Goal: Information Seeking & Learning: Compare options

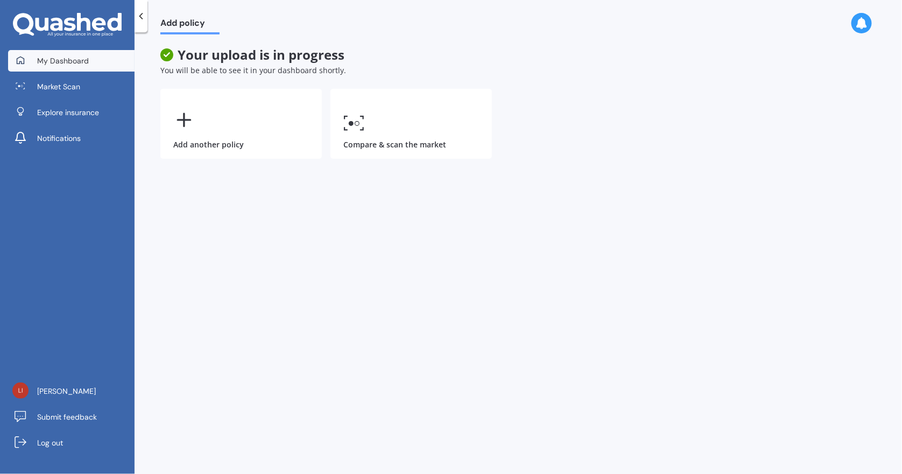
click at [63, 51] on link "My Dashboard" at bounding box center [71, 61] width 126 height 22
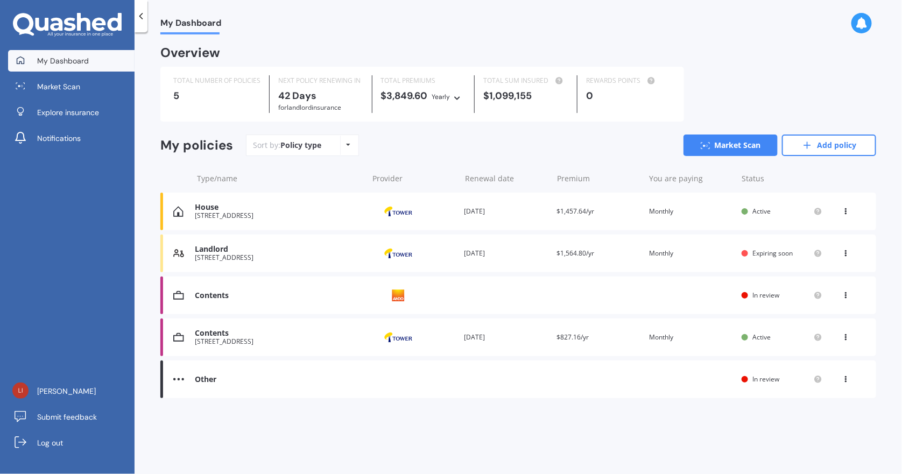
click at [363, 431] on div "My Dashboard Overview TOTAL NUMBER OF POLICIES 5 NEXT POLICY RENEWING [DATE] fo…" at bounding box center [517, 255] width 767 height 442
click at [845, 210] on icon at bounding box center [846, 209] width 8 height 6
click at [814, 253] on div "Delete" at bounding box center [822, 254] width 107 height 22
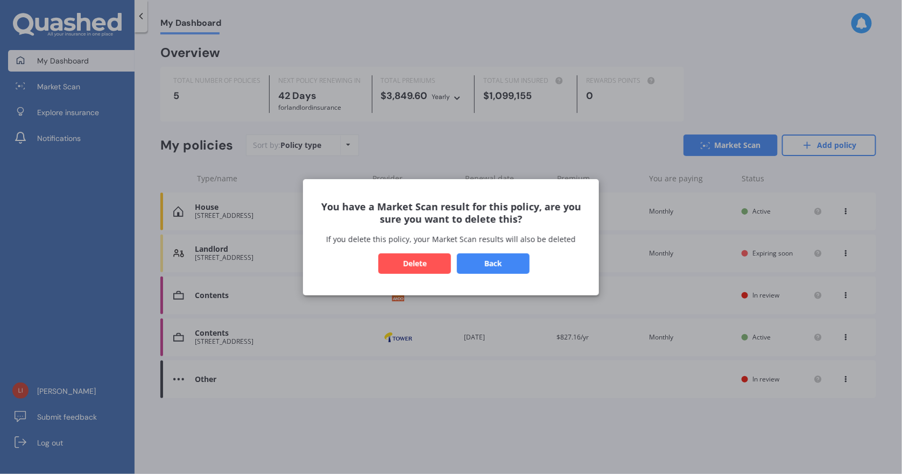
click at [411, 266] on button "Delete" at bounding box center [414, 263] width 73 height 20
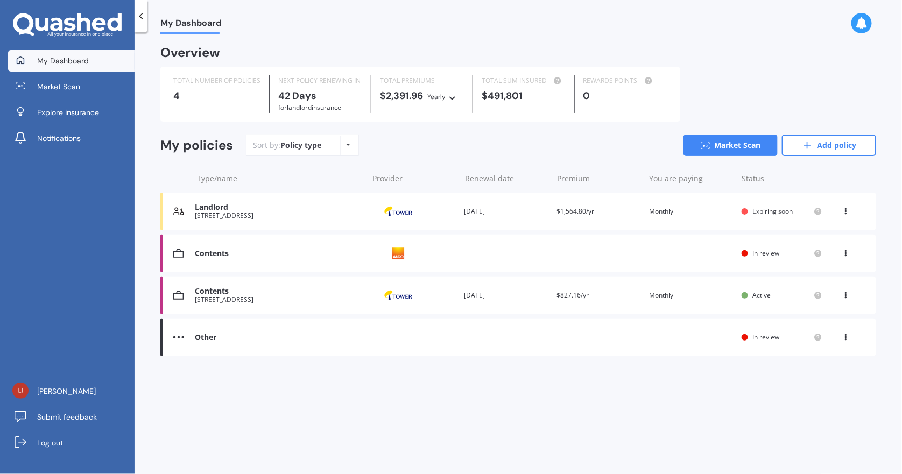
click at [843, 291] on icon at bounding box center [846, 293] width 8 height 6
click at [848, 214] on div "View option View policy Delete" at bounding box center [847, 211] width 10 height 11
click at [513, 396] on div "My Dashboard Overview TOTAL NUMBER OF POLICIES 4 NEXT POLICY RENEWING [DATE] fo…" at bounding box center [517, 255] width 767 height 442
click at [201, 336] on div "Other" at bounding box center [279, 337] width 168 height 9
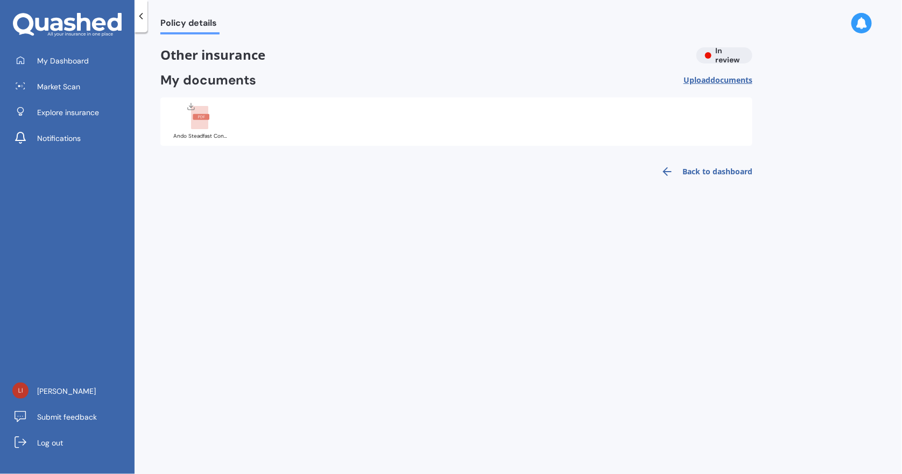
click at [667, 173] on icon at bounding box center [667, 171] width 13 height 13
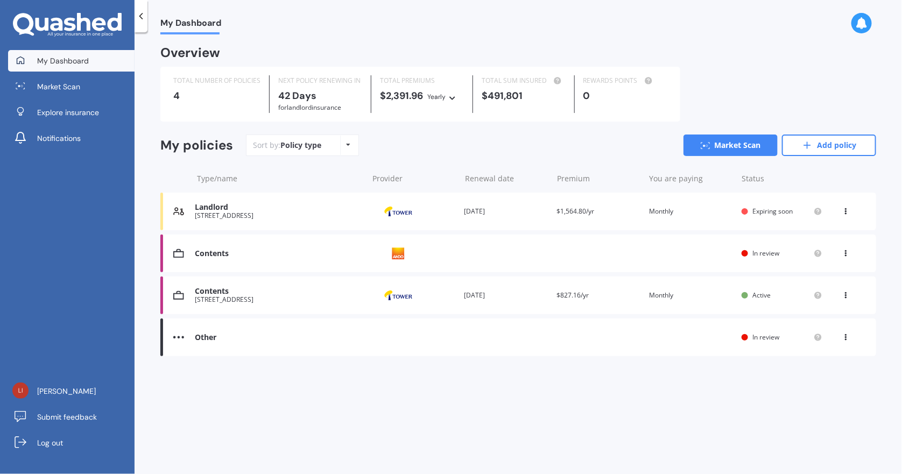
click at [214, 256] on div "Contents" at bounding box center [279, 253] width 168 height 9
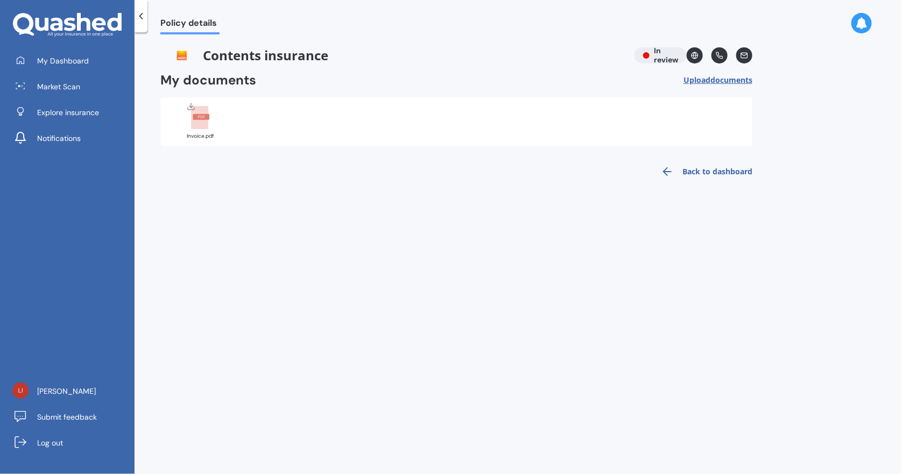
click at [196, 115] on rect at bounding box center [201, 117] width 17 height 6
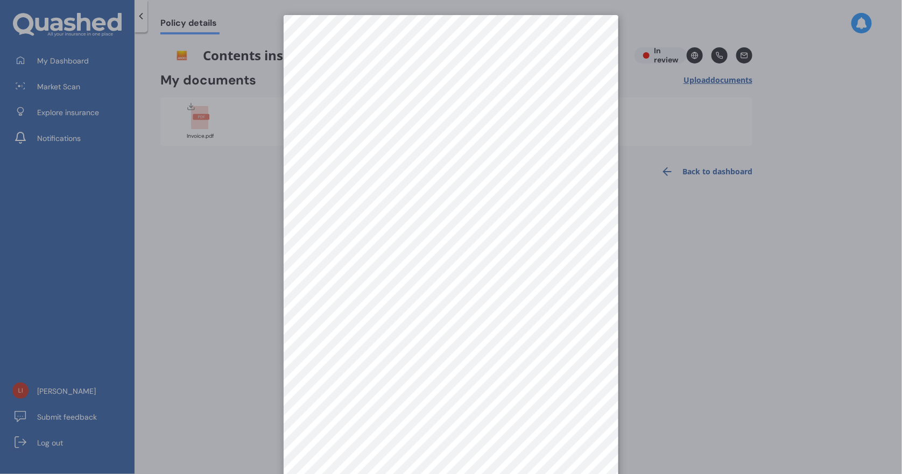
click at [805, 365] on div at bounding box center [451, 237] width 902 height 474
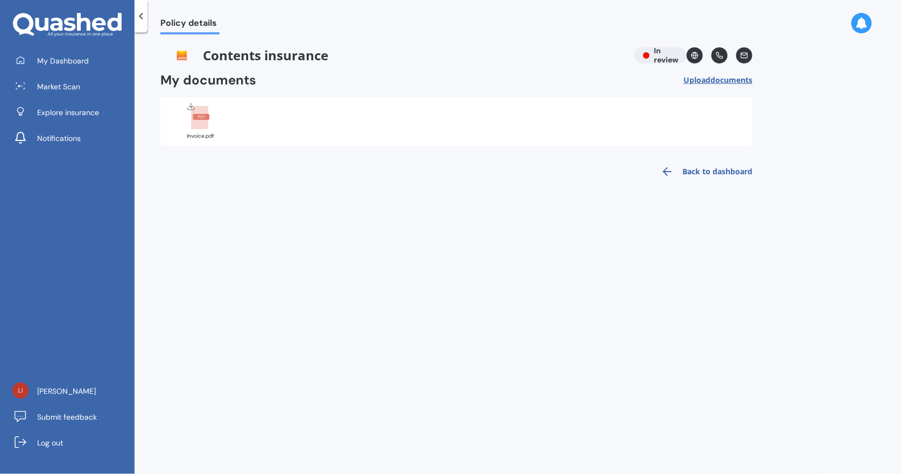
click at [140, 19] on icon at bounding box center [141, 16] width 11 height 11
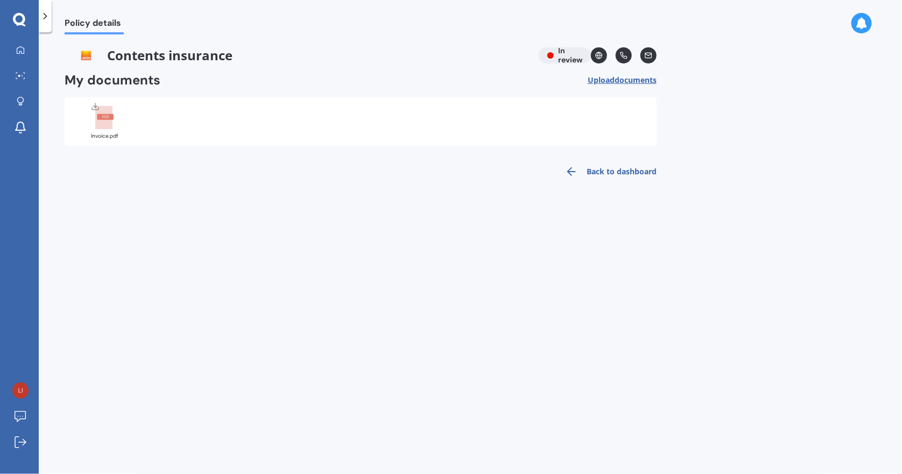
click at [612, 79] on span "Upload documents" at bounding box center [621, 80] width 69 height 9
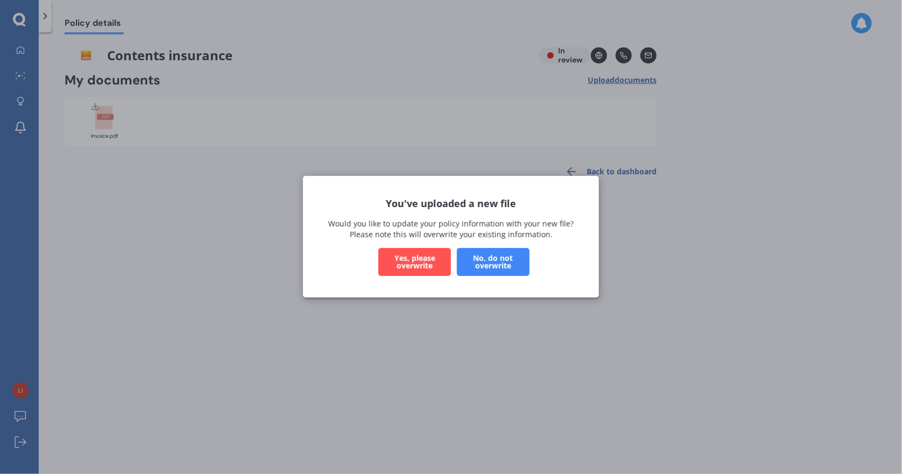
click at [493, 265] on button "No, do not overwrite" at bounding box center [493, 263] width 73 height 28
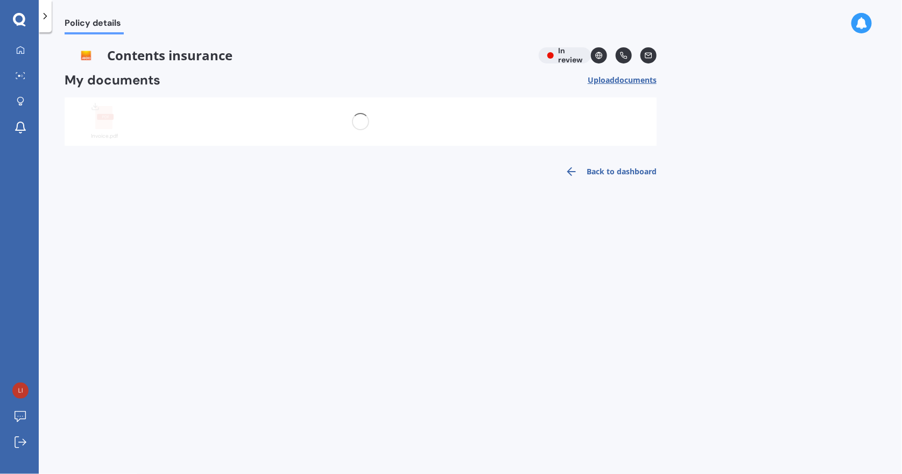
click at [656, 253] on div "Policy details Contents insurance In review My documents Upload documents Invoi…" at bounding box center [470, 255] width 863 height 442
click at [645, 174] on link "Back to dashboard" at bounding box center [607, 172] width 98 height 26
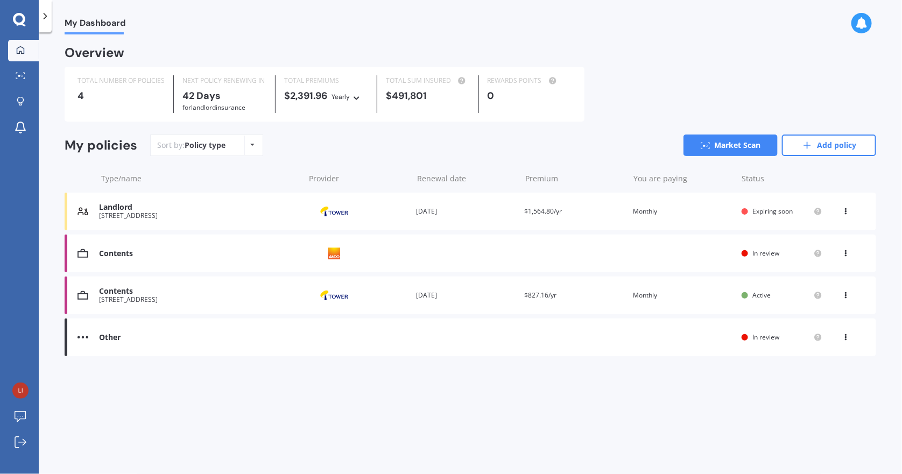
click at [842, 335] on div "View option View policy" at bounding box center [847, 337] width 32 height 11
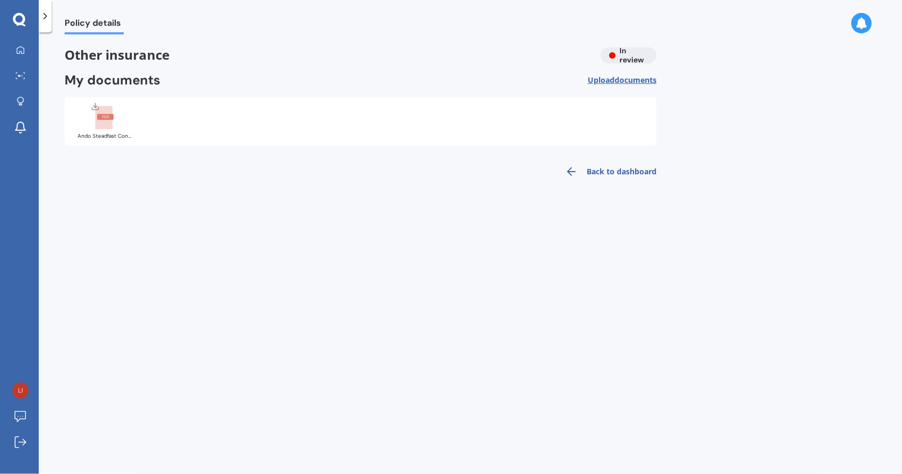
click at [637, 56] on div "Other insurance In review" at bounding box center [361, 55] width 592 height 16
click at [88, 27] on span "Policy details" at bounding box center [94, 25] width 59 height 15
click at [49, 17] on icon at bounding box center [45, 16] width 11 height 11
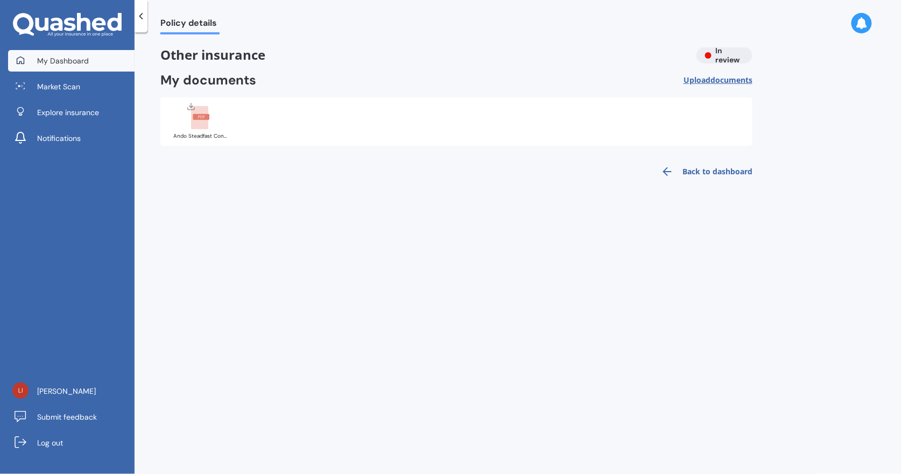
click at [84, 60] on span "My Dashboard" at bounding box center [63, 60] width 52 height 11
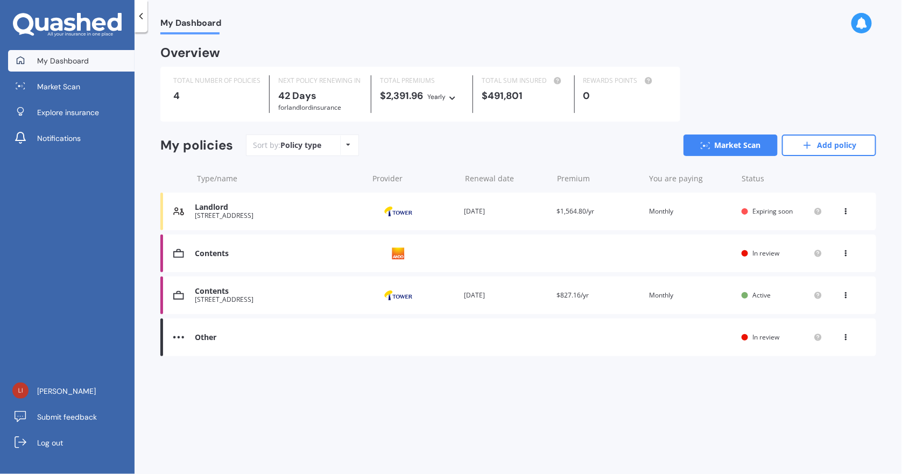
click at [848, 294] on icon at bounding box center [846, 293] width 8 height 6
click at [847, 254] on icon at bounding box center [846, 251] width 8 height 6
click at [846, 338] on icon at bounding box center [846, 335] width 8 height 6
click at [848, 250] on icon at bounding box center [846, 251] width 8 height 6
drag, startPoint x: 586, startPoint y: 416, endPoint x: 625, endPoint y: 381, distance: 52.1
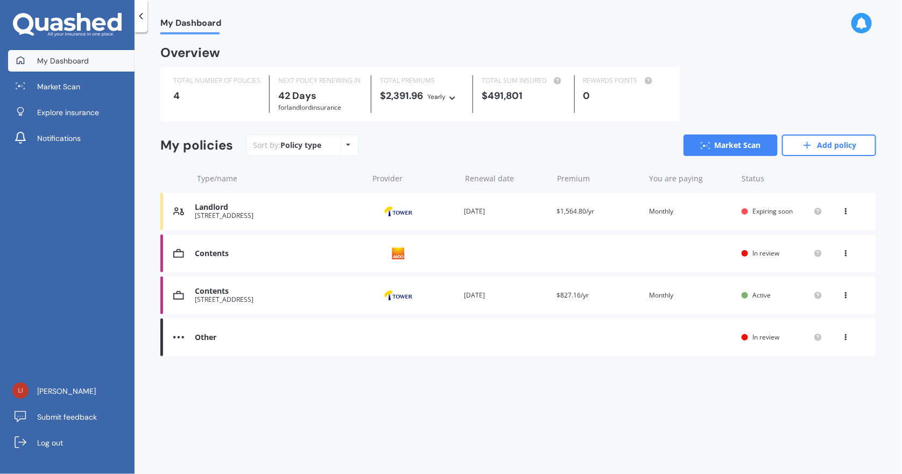
click at [586, 416] on div "My Dashboard Overview TOTAL NUMBER OF POLICIES 4 NEXT POLICY RENEWING [DATE] fo…" at bounding box center [517, 255] width 767 height 442
click at [204, 251] on div "Contents" at bounding box center [279, 253] width 168 height 9
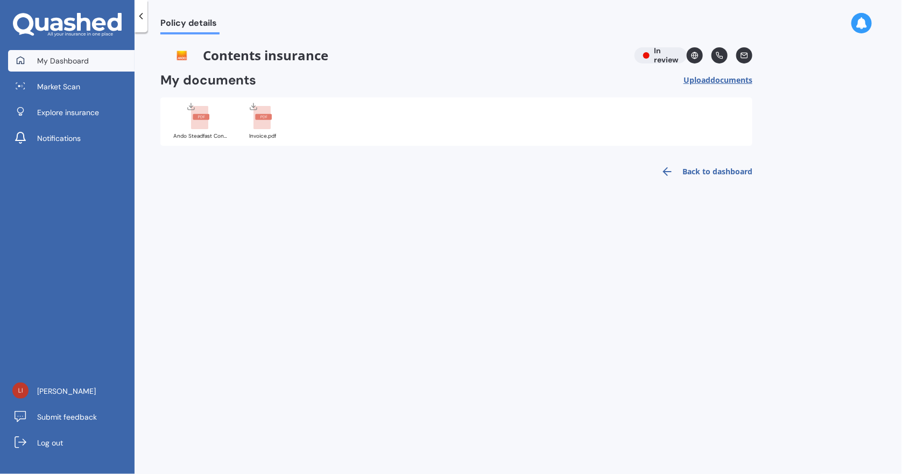
click at [55, 65] on span "My Dashboard" at bounding box center [63, 60] width 52 height 11
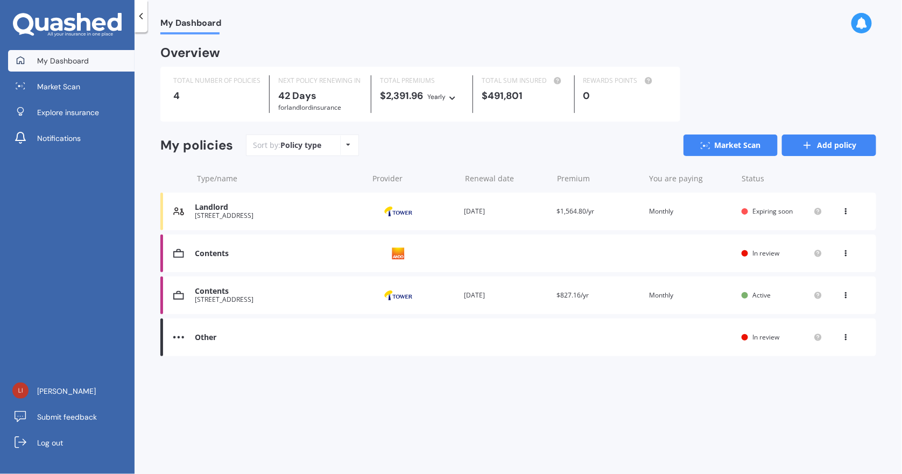
click at [851, 141] on link "Add policy" at bounding box center [829, 145] width 94 height 22
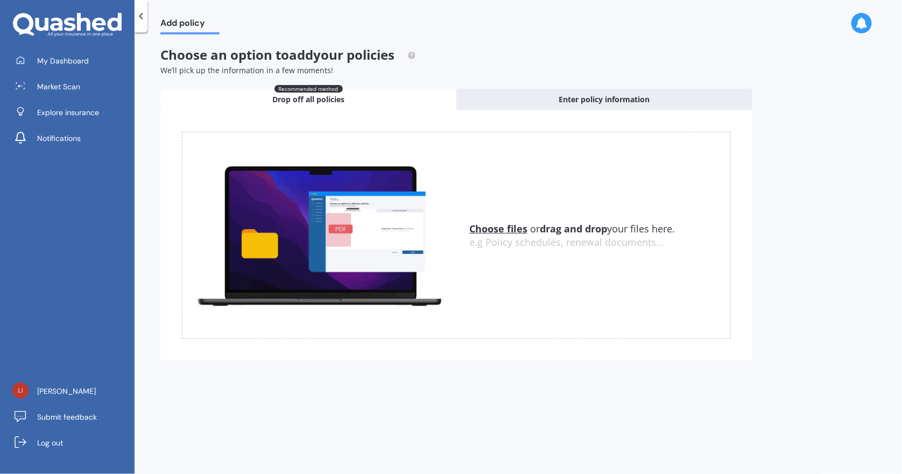
click at [618, 111] on div "Uploading Choose files or drag and drop your files here. Choose files or photos…" at bounding box center [456, 235] width 592 height 250
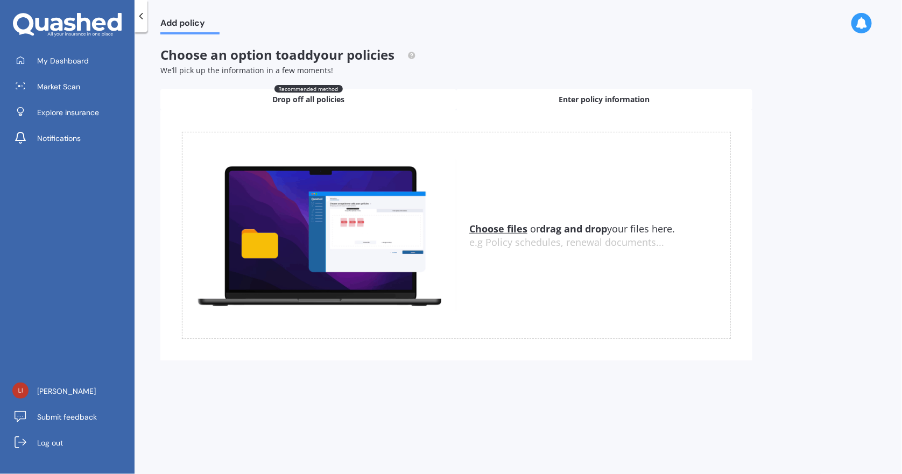
click at [614, 104] on span "Enter policy information" at bounding box center [604, 99] width 91 height 11
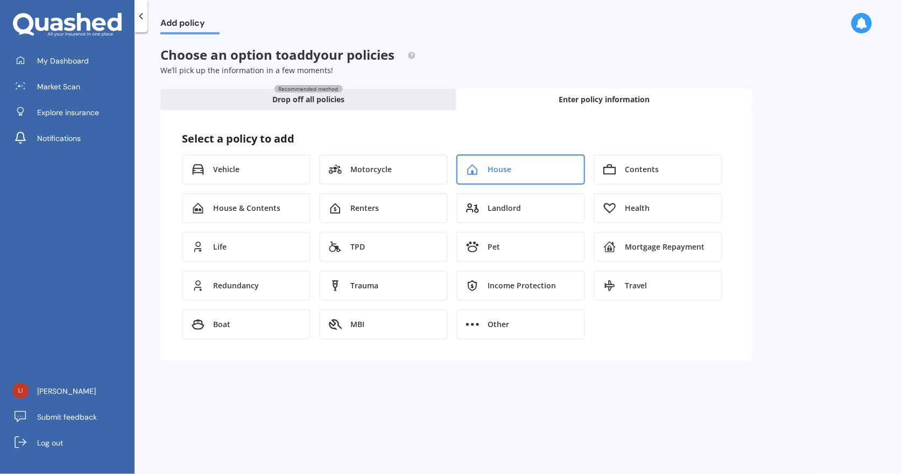
click at [524, 163] on div "House" at bounding box center [520, 169] width 129 height 30
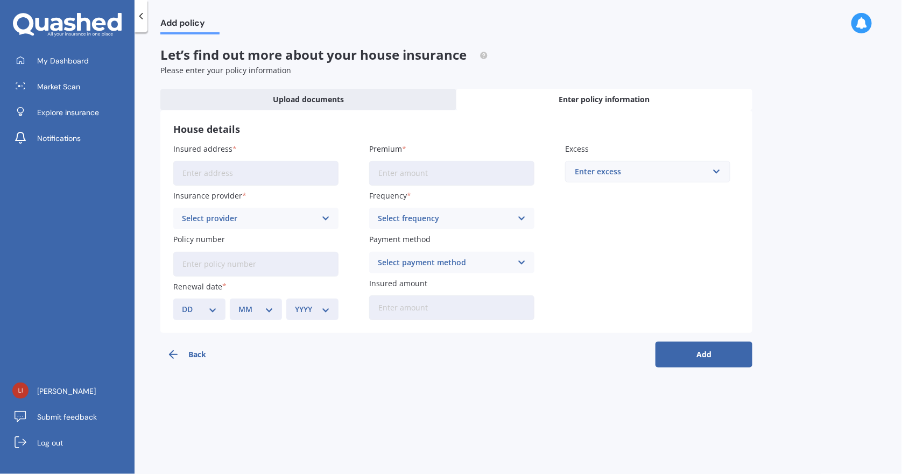
drag, startPoint x: 259, startPoint y: 174, endPoint x: 268, endPoint y: 174, distance: 9.1
click at [259, 174] on input "Insured address" at bounding box center [255, 173] width 165 height 25
type input "19 Takatu PlaceTakanini 2112"
click at [232, 218] on div "Select provider" at bounding box center [249, 218] width 134 height 12
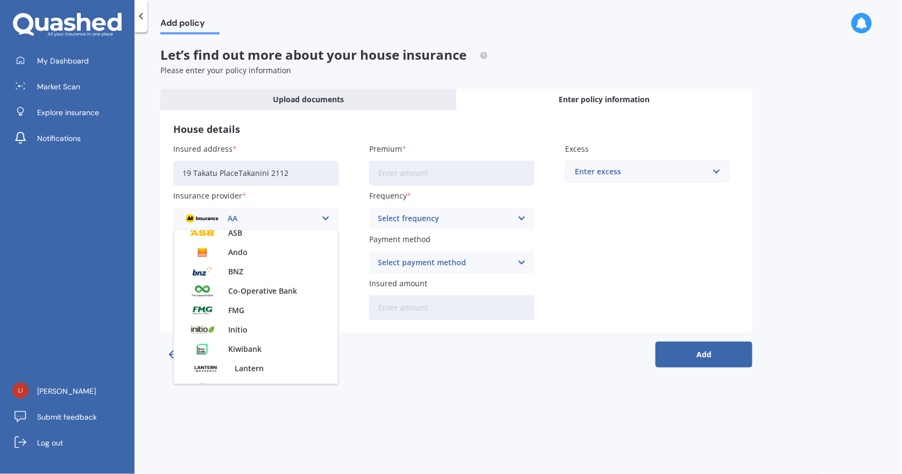
scroll to position [291, 0]
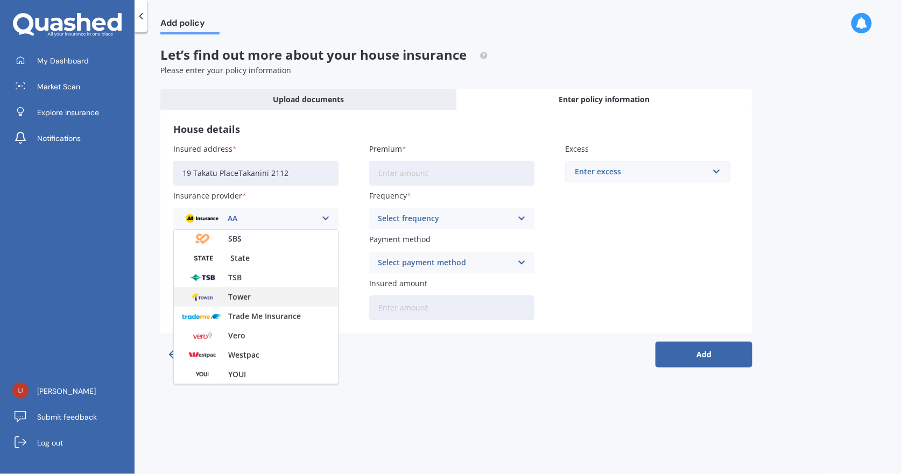
click at [247, 301] on div "Tower" at bounding box center [256, 296] width 164 height 19
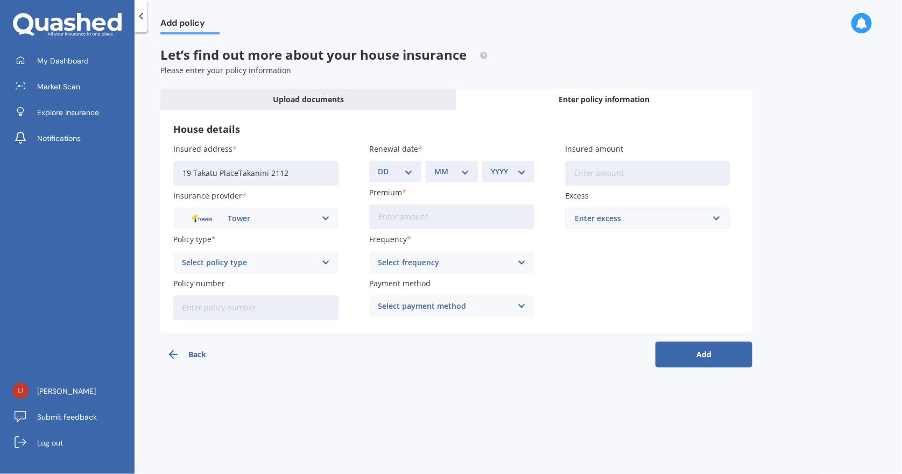
click at [240, 262] on div "Select policy type" at bounding box center [249, 263] width 134 height 12
click at [398, 264] on div "Select frequency" at bounding box center [445, 263] width 134 height 12
click at [410, 260] on div "Yearly" at bounding box center [445, 263] width 134 height 12
click at [410, 260] on div "Select frequency" at bounding box center [445, 263] width 134 height 12
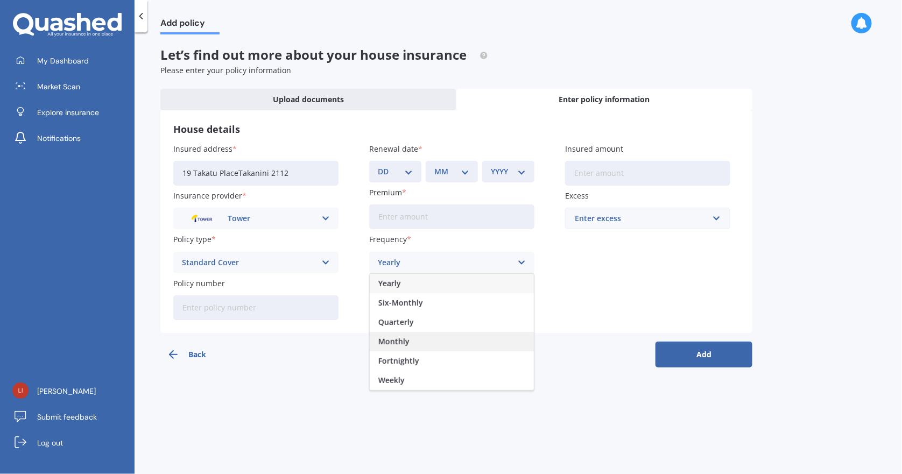
click at [431, 337] on div "Monthly" at bounding box center [452, 341] width 164 height 19
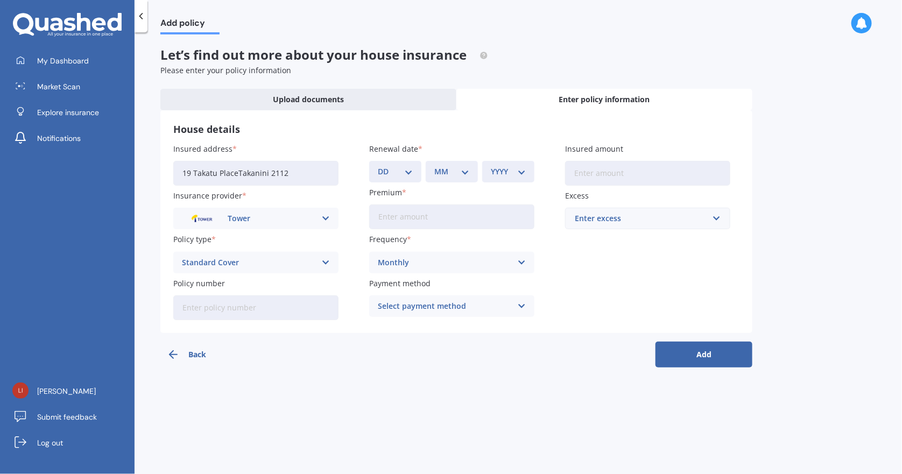
click at [401, 173] on select "DD 01 02 03 04 05 06 07 08 09 10 11 12 13 14 15 16 17 18 19 20 21 22 23 24 25 2…" at bounding box center [395, 172] width 35 height 12
select select "16"
click at [378, 166] on select "DD 01 02 03 04 05 06 07 08 09 10 11 12 13 14 15 16 17 18 19 20 21 22 23 24 25 2…" at bounding box center [395, 172] width 35 height 12
click at [447, 169] on select "MM 01 02 03 04 05 06 07 08 09 10 11 12" at bounding box center [451, 172] width 35 height 12
select select "08"
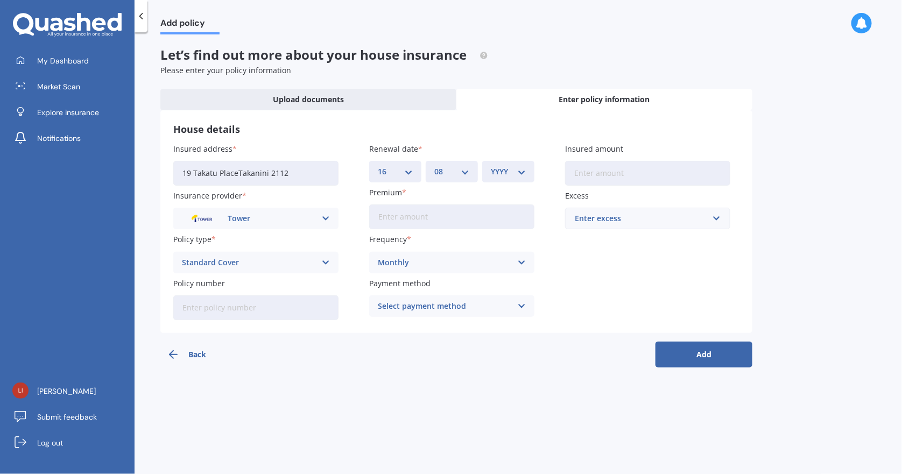
click at [434, 166] on select "MM 01 02 03 04 05 06 07 08 09 10 11 12" at bounding box center [451, 172] width 35 height 12
click at [494, 169] on select "YYYY 2027 2026 2025 2024 2023 2022 2021 2020 2019 2018 2017 2016 2015 2014 2013…" at bounding box center [508, 172] width 35 height 12
select select "2025"
click at [491, 166] on select "YYYY 2027 2026 2025 2024 2023 2022 2021 2020 2019 2018 2017 2016 2015 2014 2013…" at bounding box center [508, 172] width 35 height 12
click at [224, 306] on input "Policy number" at bounding box center [255, 307] width 165 height 25
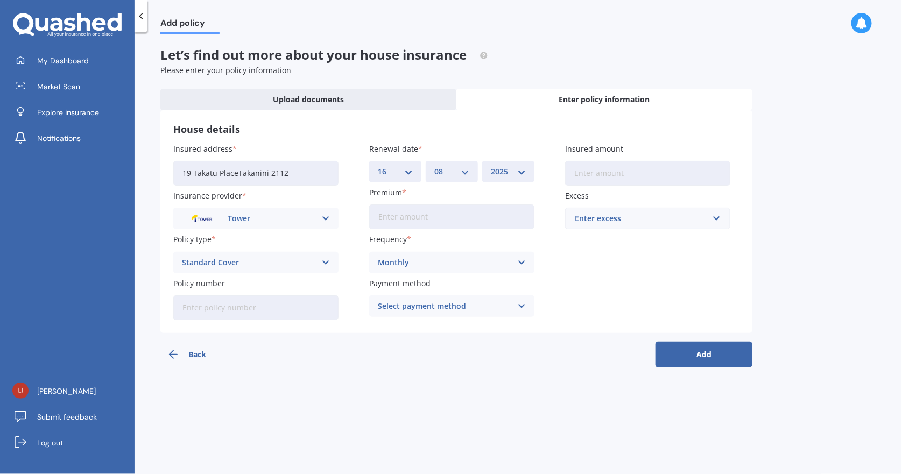
paste input "[URL][DOMAIN_NAME][US_VEHICLE_IDENTIFICATION_NUMBER]"
paste input "P00004740316"
type input "P00004740316"
click at [291, 252] on div "Standard Cover Standard Cover Premium Cover Plus" at bounding box center [255, 263] width 165 height 22
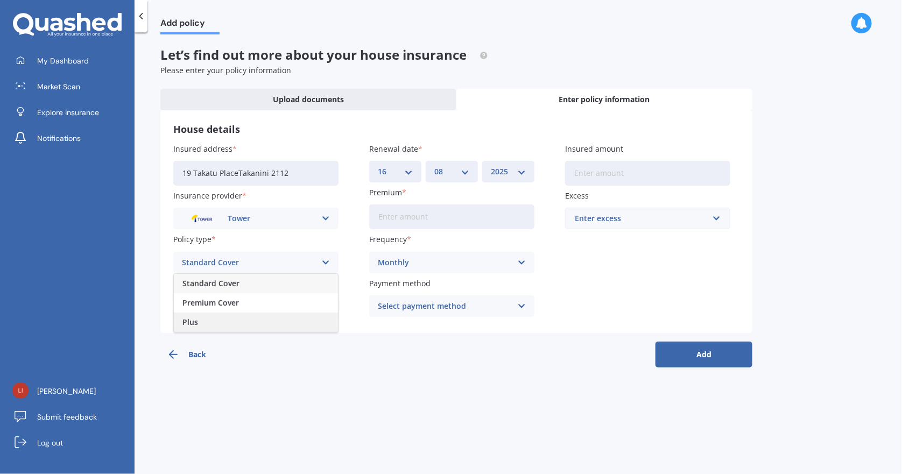
click at [203, 316] on div "Plus" at bounding box center [256, 322] width 164 height 19
click at [416, 218] on input "Premium" at bounding box center [451, 216] width 165 height 25
paste input "$1,555.08"
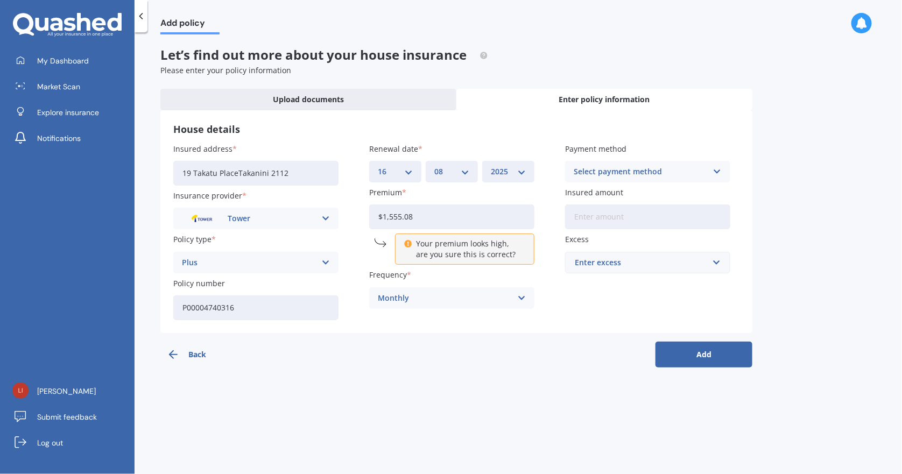
drag, startPoint x: 427, startPoint y: 215, endPoint x: 347, endPoint y: 208, distance: 79.9
click at [347, 208] on div "Insured address [GEOGRAPHIC_DATA] 2112 Insurance provider Tower AA AMI AMP ANZ …" at bounding box center [456, 231] width 566 height 177
paste input "29.60"
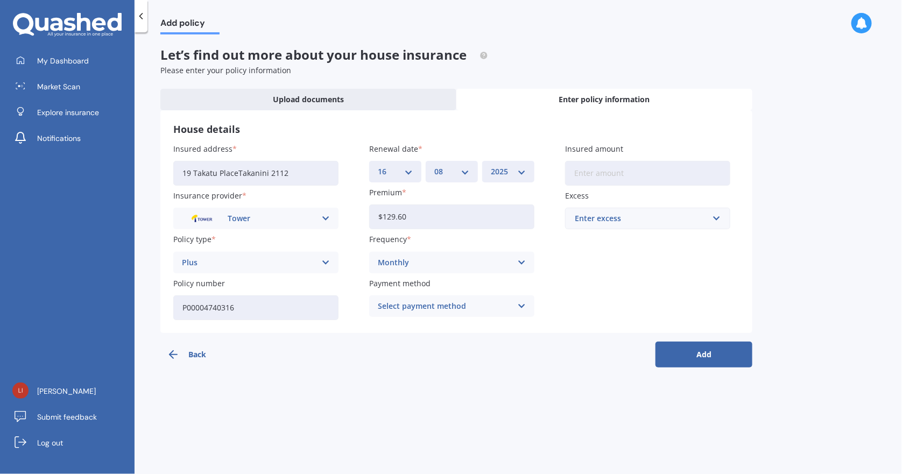
type input "$129.60"
click at [464, 303] on div "Select payment method" at bounding box center [445, 306] width 134 height 12
click at [464, 326] on span "Direct debit - bank account" at bounding box center [428, 327] width 101 height 8
click at [645, 167] on input "Insured amount" at bounding box center [647, 173] width 165 height 25
paste input "$588,799"
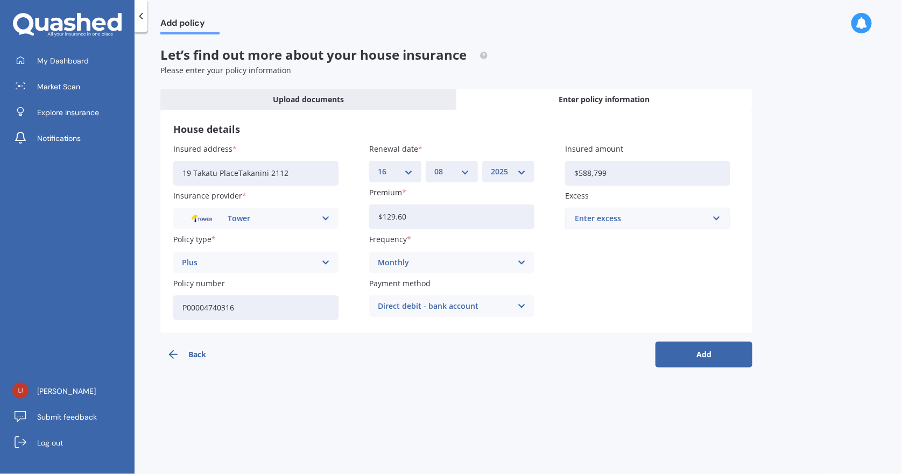
type input "$588,799"
drag, startPoint x: 580, startPoint y: 226, endPoint x: 586, endPoint y: 226, distance: 6.5
click at [581, 225] on input "text" at bounding box center [643, 218] width 155 height 20
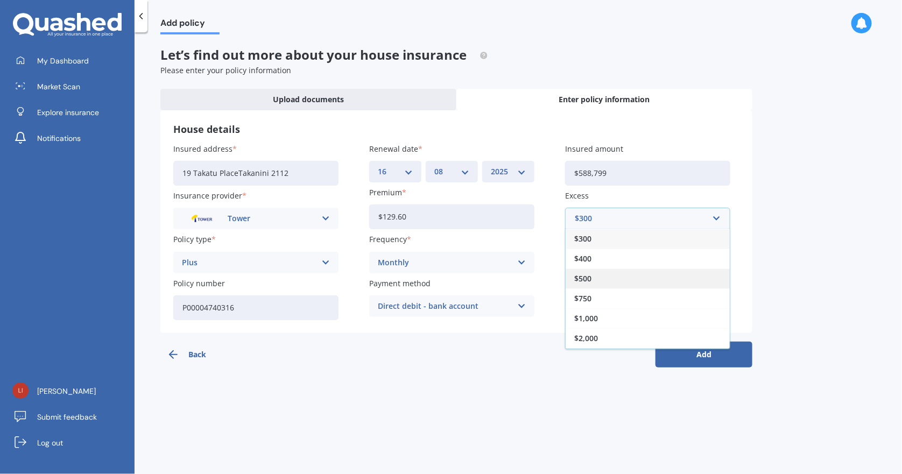
click at [597, 276] on div "$500" at bounding box center [647, 278] width 164 height 20
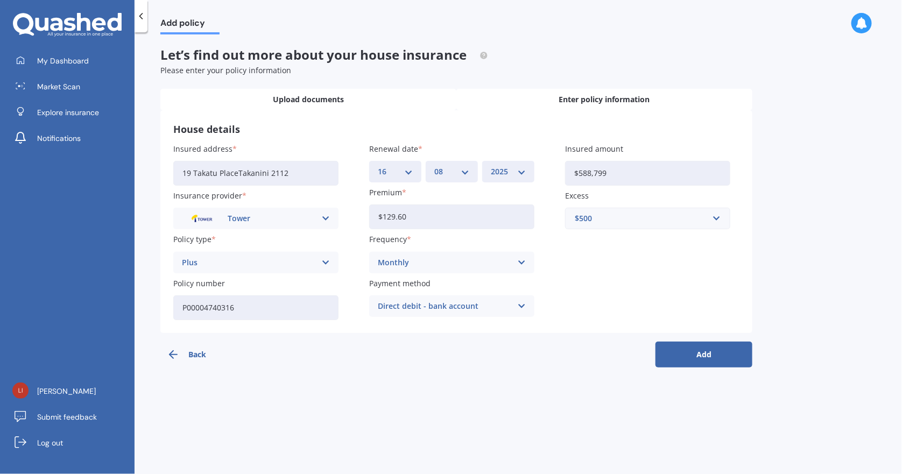
click at [302, 105] on div "Upload documents" at bounding box center [308, 100] width 296 height 22
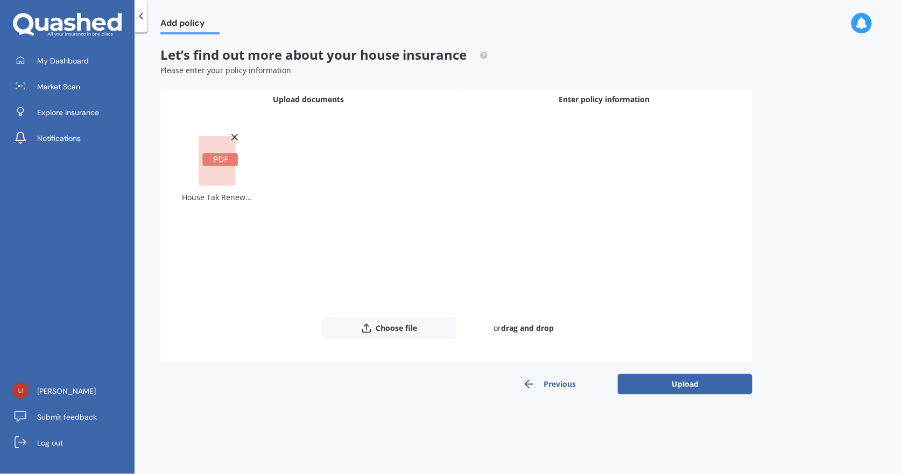
click at [564, 101] on span "Enter policy information" at bounding box center [604, 99] width 91 height 11
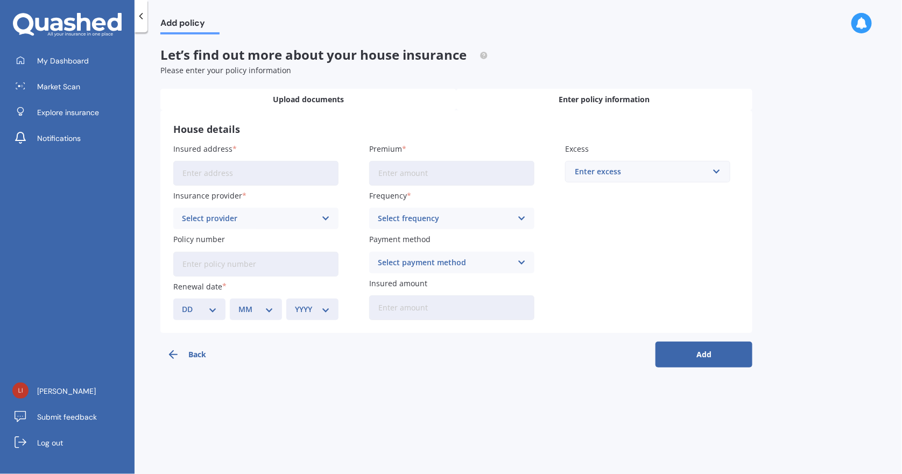
click at [305, 103] on span "Upload documents" at bounding box center [308, 99] width 71 height 11
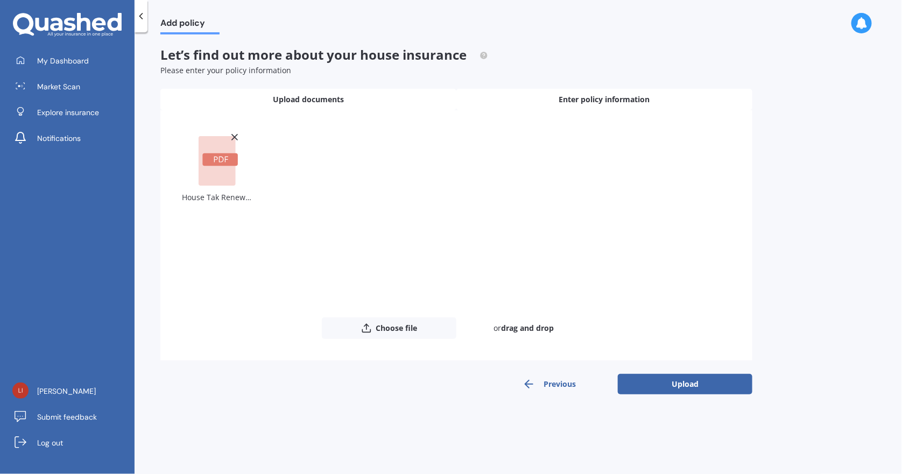
click at [599, 98] on span "Enter policy information" at bounding box center [604, 99] width 91 height 11
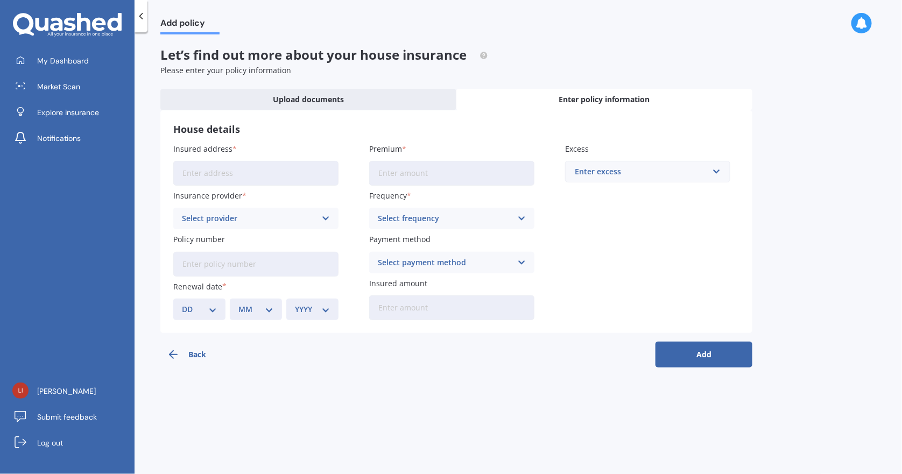
click at [228, 173] on input "Insured address" at bounding box center [255, 173] width 165 height 25
paste input "588,799"
type input "588,799"
click at [228, 173] on input "Insured address" at bounding box center [255, 173] width 165 height 25
type input "19 Takatu PlaceTakanini 2112"
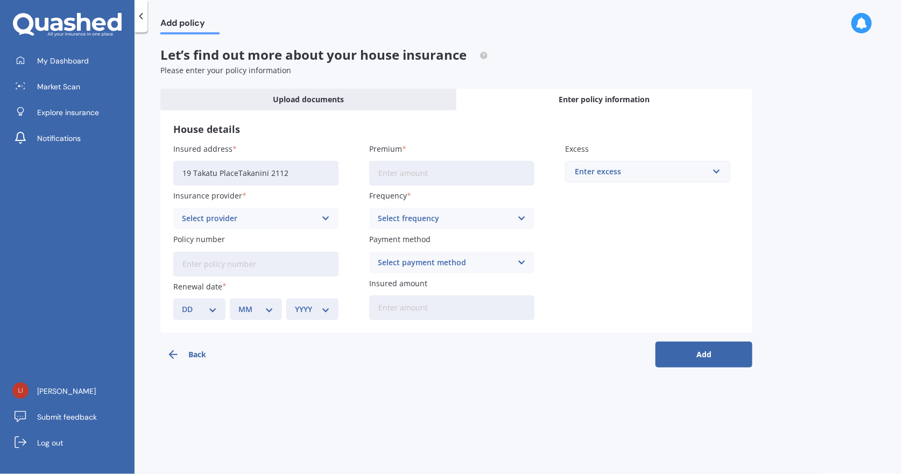
click at [214, 217] on div "Select provider" at bounding box center [249, 218] width 134 height 12
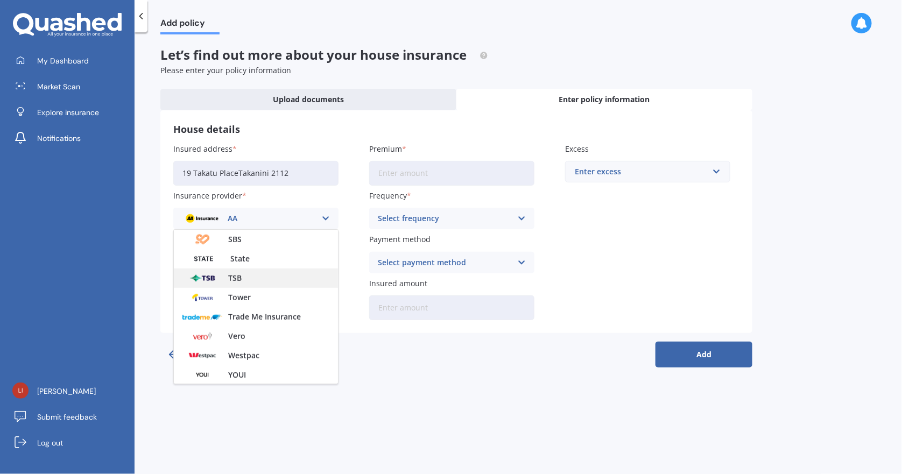
scroll to position [291, 0]
click at [240, 295] on span "Tower" at bounding box center [239, 297] width 23 height 8
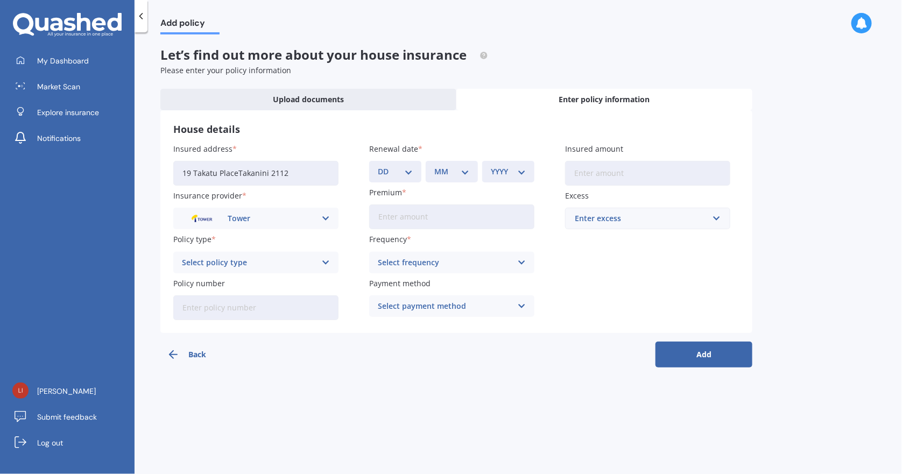
click at [222, 307] on input "Policy number" at bounding box center [255, 307] width 165 height 25
click at [226, 263] on div "Select policy type" at bounding box center [249, 263] width 134 height 12
click at [196, 321] on span "Plus" at bounding box center [190, 322] width 16 height 8
click at [229, 309] on input "Policy number" at bounding box center [255, 307] width 165 height 25
click at [626, 178] on input "Insured amount" at bounding box center [647, 173] width 165 height 25
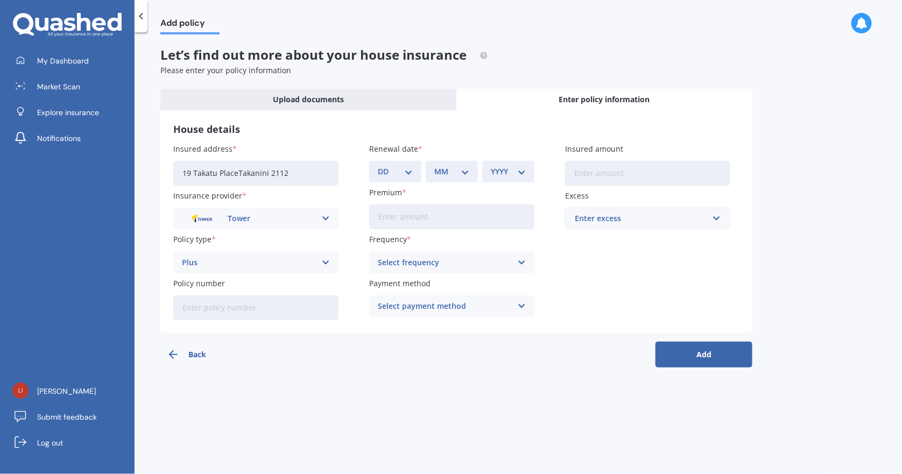
paste input "$588,799"
type input "$588,799"
click at [600, 222] on div "Enter excess" at bounding box center [641, 218] width 133 height 12
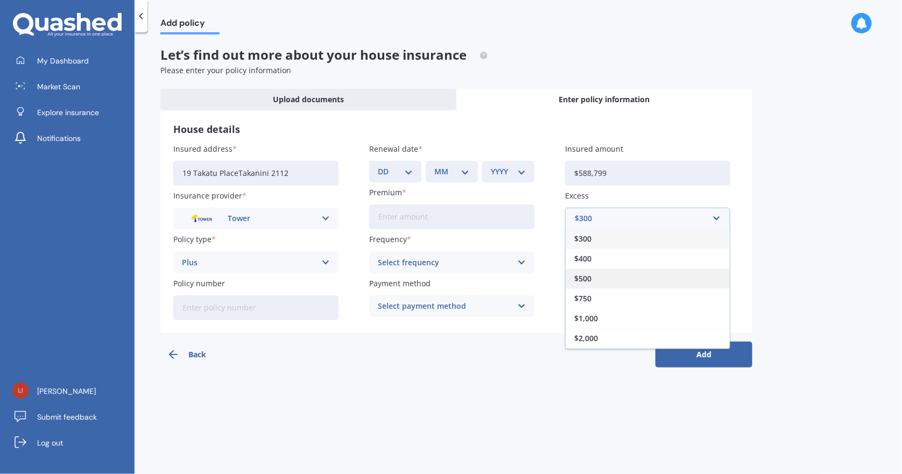
click at [602, 276] on div "$500" at bounding box center [647, 278] width 164 height 20
click at [402, 261] on div "Select frequency" at bounding box center [445, 263] width 134 height 12
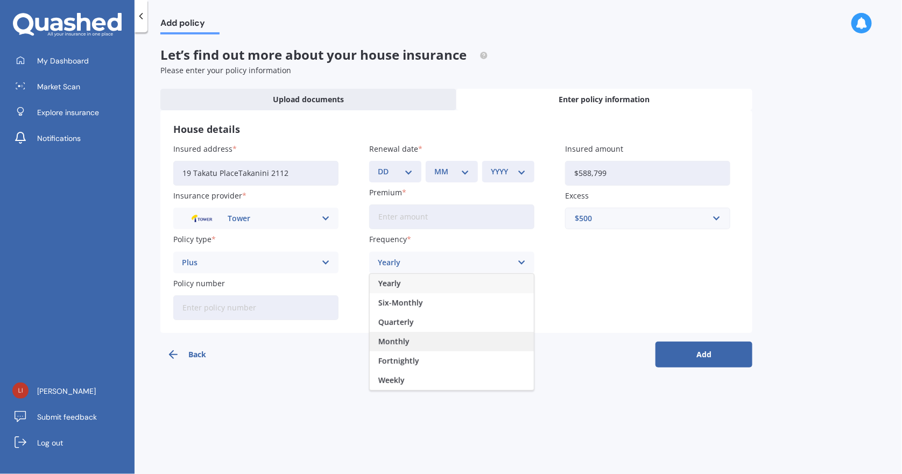
click at [402, 338] on span "Monthly" at bounding box center [393, 342] width 31 height 8
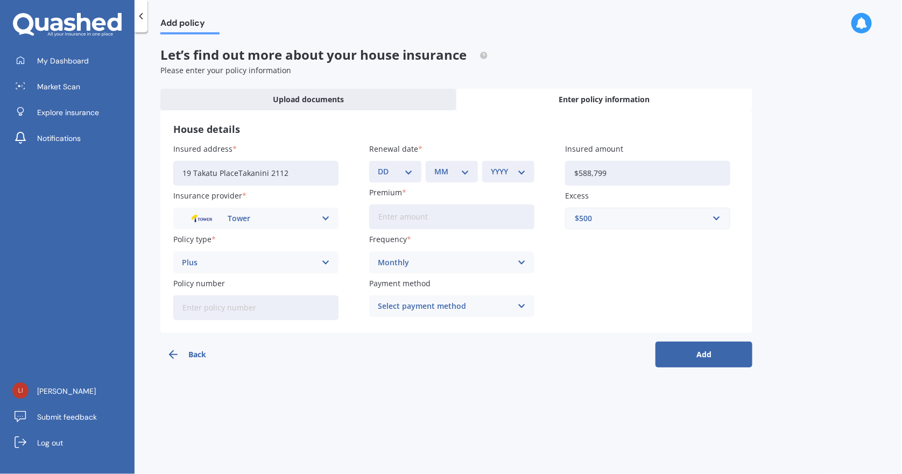
click at [413, 307] on div "Select payment method" at bounding box center [445, 306] width 134 height 12
click at [417, 324] on span "Direct debit - bank account" at bounding box center [428, 327] width 101 height 8
click at [434, 216] on input "Premium" at bounding box center [451, 216] width 165 height 25
type input "$129.60"
click at [401, 169] on select "DD 01 02 03 04 05 06 07 08 09 10 11 12 13 14 15 16 17 18 19 20 21 22 23 24 25 2…" at bounding box center [395, 172] width 35 height 12
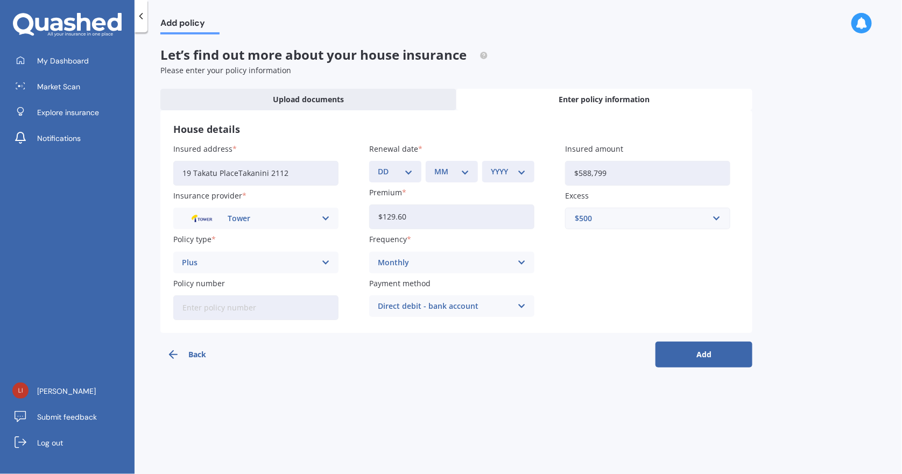
select select "16"
click at [378, 166] on select "DD 01 02 03 04 05 06 07 08 09 10 11 12 13 14 15 16 17 18 19 20 21 22 23 24 25 2…" at bounding box center [395, 172] width 35 height 12
click at [441, 178] on div "MM 01 02 03 04 05 06 07 08 09 10 11 12" at bounding box center [452, 172] width 52 height 22
click at [442, 170] on select "MM 01 02 03 04 05 06 07 08 09 10 11 12" at bounding box center [451, 172] width 35 height 12
select select "08"
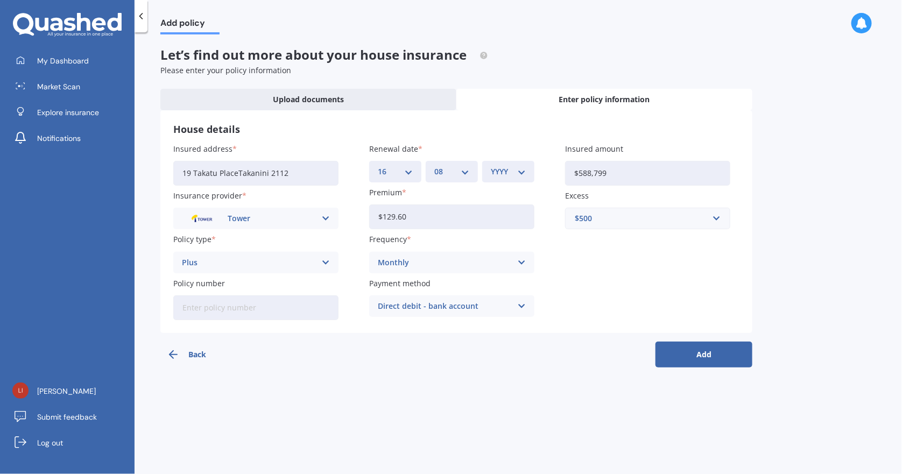
click at [434, 166] on select "MM 01 02 03 04 05 06 07 08 09 10 11 12" at bounding box center [451, 172] width 35 height 12
click at [499, 174] on select "YYYY 2027 2026 2025 2024 2023 2022 2021 2020 2019 2018 2017 2016 2015 2014 2013…" at bounding box center [508, 172] width 35 height 12
select select "2025"
click at [491, 166] on select "YYYY 2027 2026 2025 2024 2023 2022 2021 2020 2019 2018 2017 2016 2015 2014 2013…" at bounding box center [508, 172] width 35 height 12
click at [210, 309] on input "Policy number" at bounding box center [255, 307] width 165 height 25
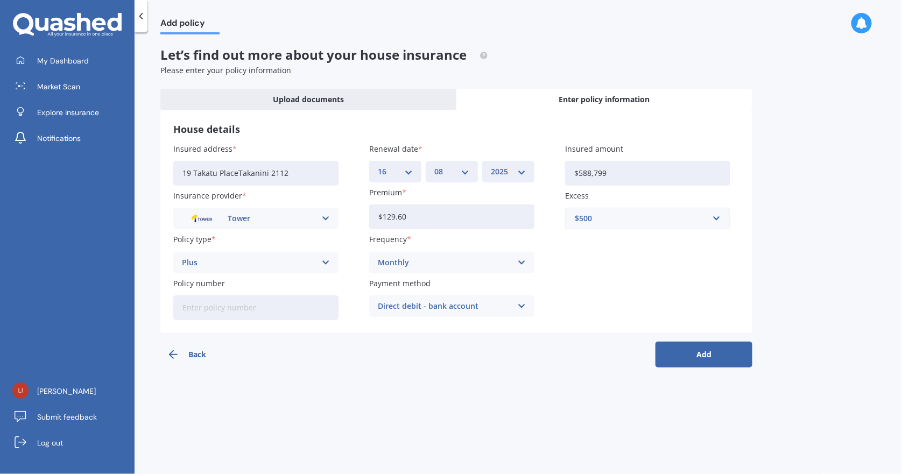
click at [210, 309] on input "Policy number" at bounding box center [255, 307] width 165 height 25
type input "P00004740316"
click at [707, 354] on button "Add" at bounding box center [703, 355] width 97 height 26
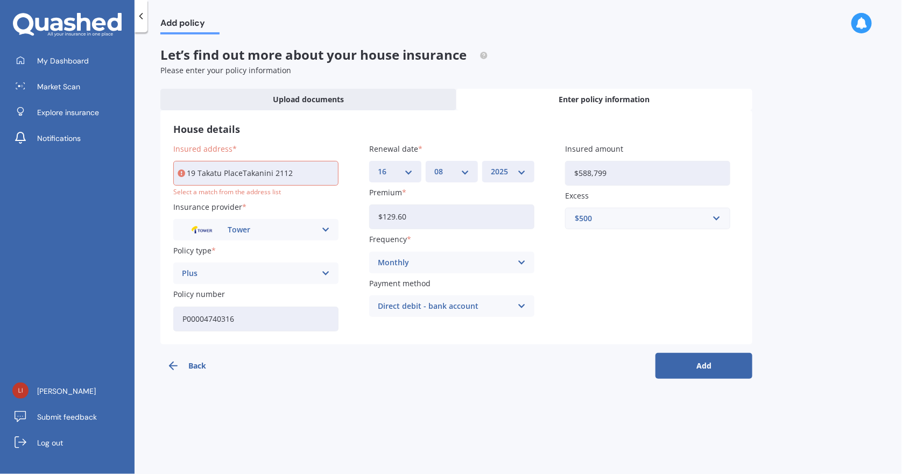
click at [309, 173] on input "19 Takatu PlaceTakanini 2112" at bounding box center [255, 173] width 165 height 25
drag, startPoint x: 311, startPoint y: 171, endPoint x: 53, endPoint y: 163, distance: 258.9
click at [53, 164] on div "My Dashboard Market Scan Explore insurance Notifications [PERSON_NAME] du Preez…" at bounding box center [451, 237] width 902 height 474
type input "[STREET_ADDRESS]"
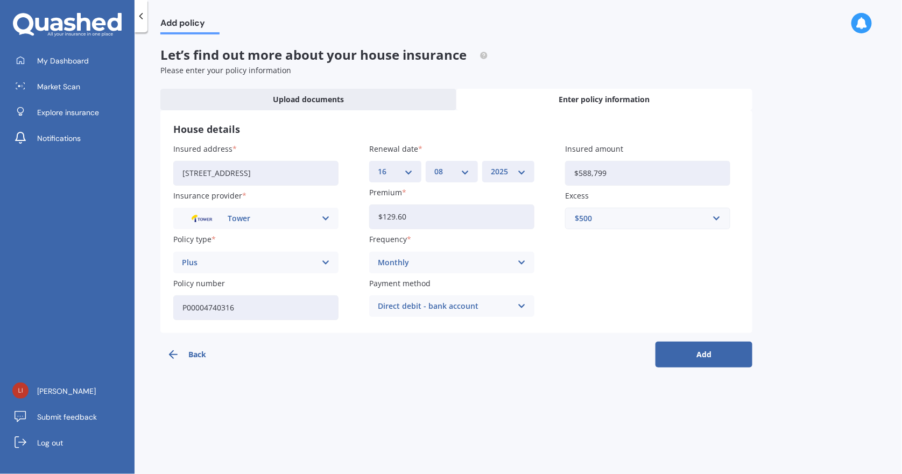
click at [712, 354] on button "Add" at bounding box center [703, 355] width 97 height 26
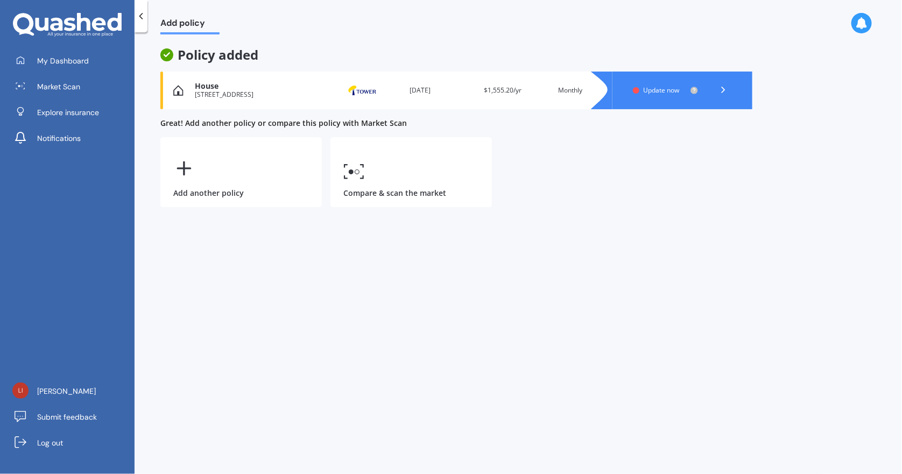
click at [660, 89] on span "Update now" at bounding box center [661, 90] width 36 height 9
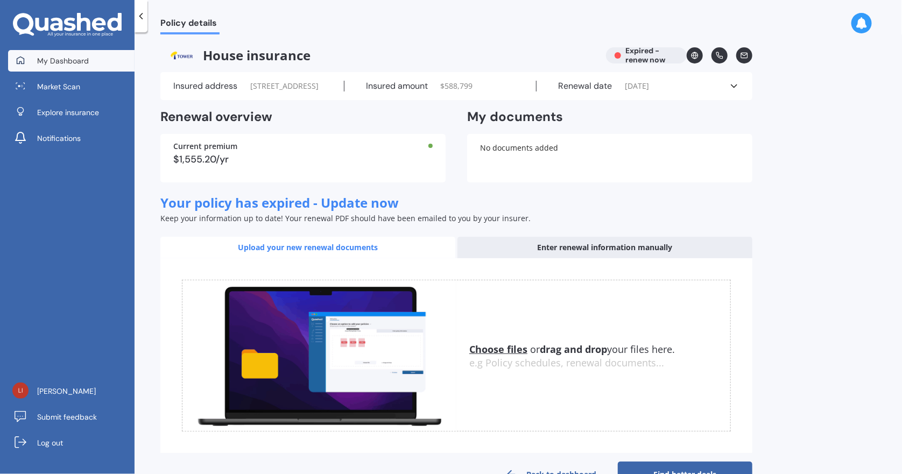
click at [53, 60] on span "My Dashboard" at bounding box center [63, 60] width 52 height 11
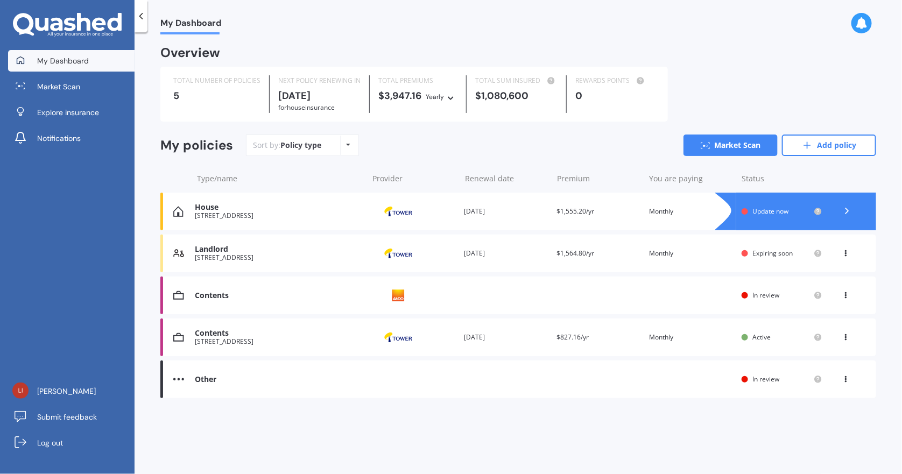
click at [845, 300] on div "View option View policy" at bounding box center [847, 295] width 10 height 11
click at [829, 321] on div "View policy" at bounding box center [822, 316] width 107 height 22
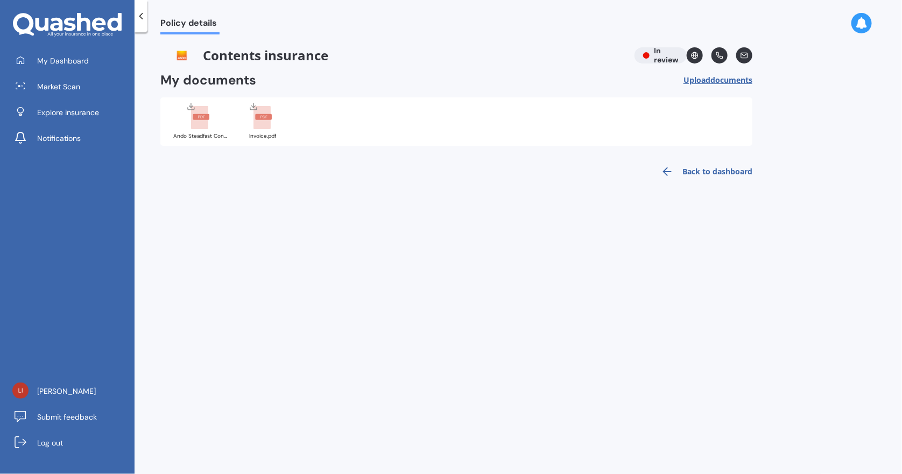
click at [331, 79] on div "My documents Upload documents" at bounding box center [456, 80] width 592 height 17
click at [195, 84] on h2 "My documents" at bounding box center [208, 80] width 96 height 17
drag, startPoint x: 345, startPoint y: 98, endPoint x: 588, endPoint y: 58, distance: 245.9
click at [346, 98] on div "Ando Steadfast Contents Insurance - Ando SF CON 1221 (1).pdf Invoice.pdf" at bounding box center [456, 121] width 592 height 48
click at [708, 83] on span "Upload documents" at bounding box center [717, 80] width 69 height 9
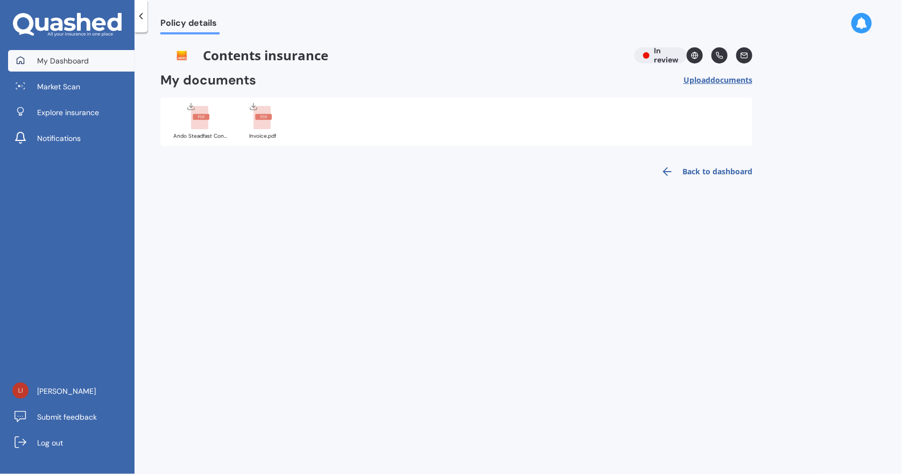
drag, startPoint x: 601, startPoint y: 282, endPoint x: 62, endPoint y: 62, distance: 582.2
click at [62, 62] on span "My Dashboard" at bounding box center [63, 60] width 52 height 11
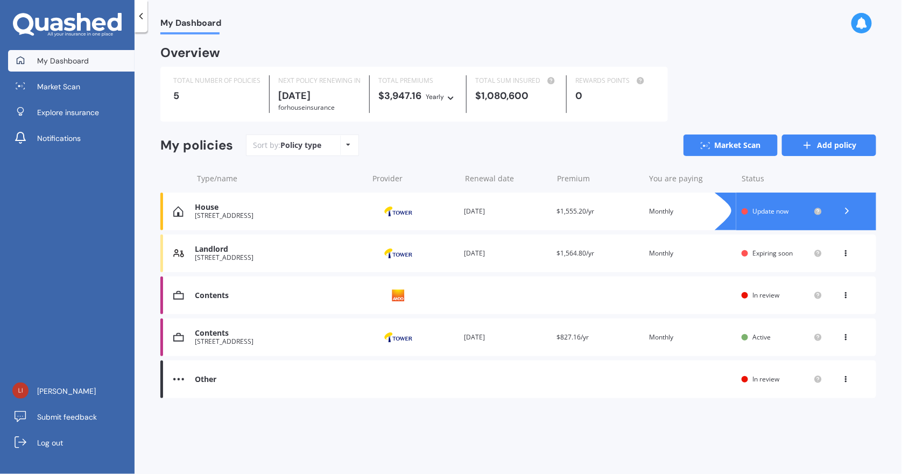
click at [836, 145] on link "Add policy" at bounding box center [829, 145] width 94 height 22
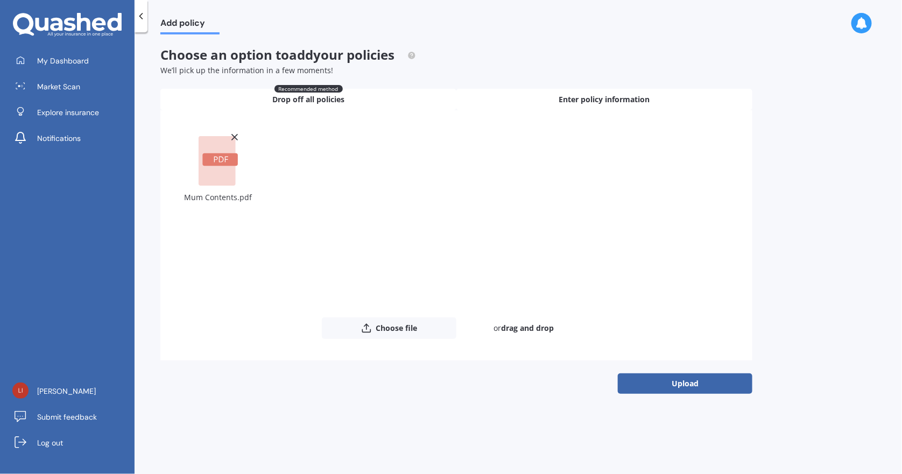
click at [596, 100] on span "Enter policy information" at bounding box center [604, 99] width 91 height 11
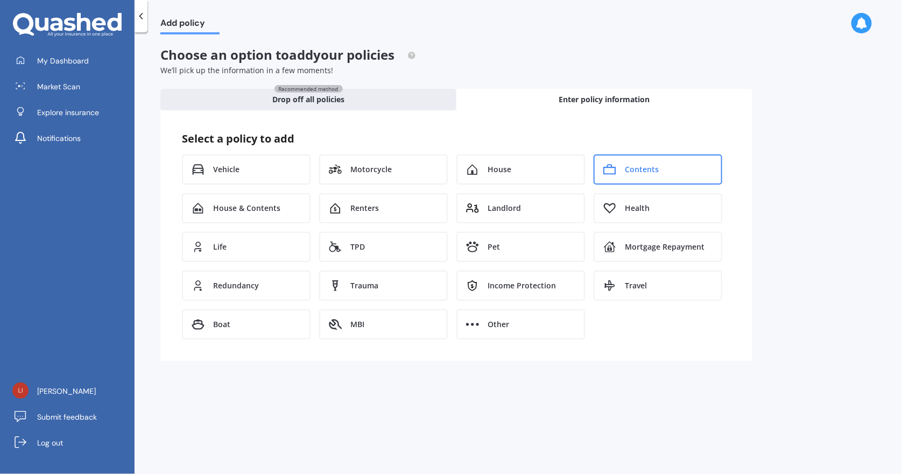
click at [623, 168] on div "Contents" at bounding box center [657, 169] width 129 height 30
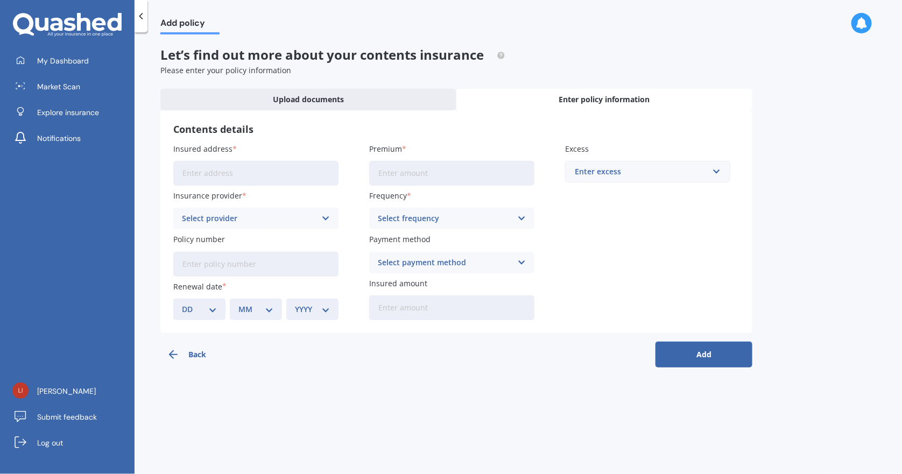
click at [222, 172] on input "Insured address" at bounding box center [255, 173] width 165 height 25
type input "[STREET_ADDRESS]"
click at [405, 174] on input "Premium" at bounding box center [451, 173] width 165 height 25
paste input "$1,166.87"
type input "$1,166.87"
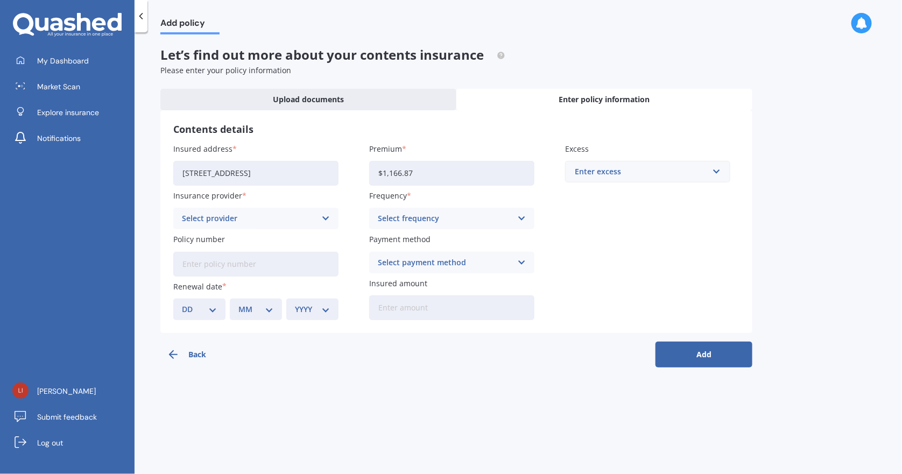
click at [425, 215] on div "Select frequency" at bounding box center [445, 218] width 134 height 12
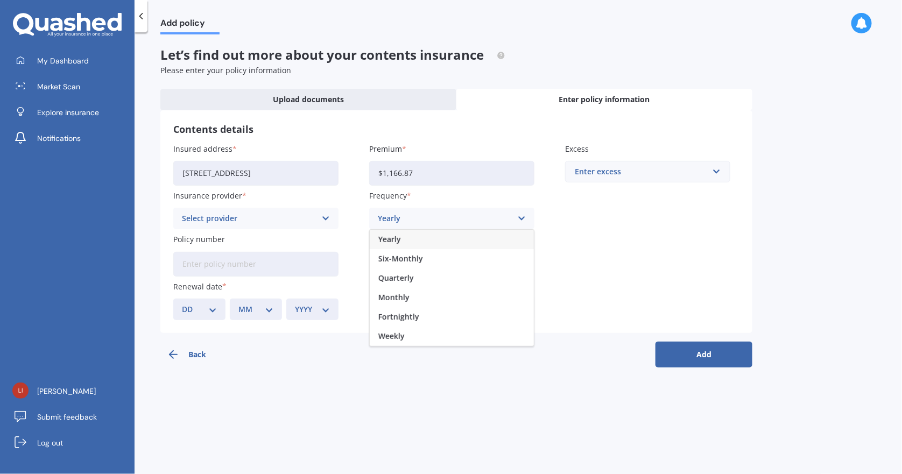
click at [410, 237] on div "Yearly" at bounding box center [452, 239] width 164 height 19
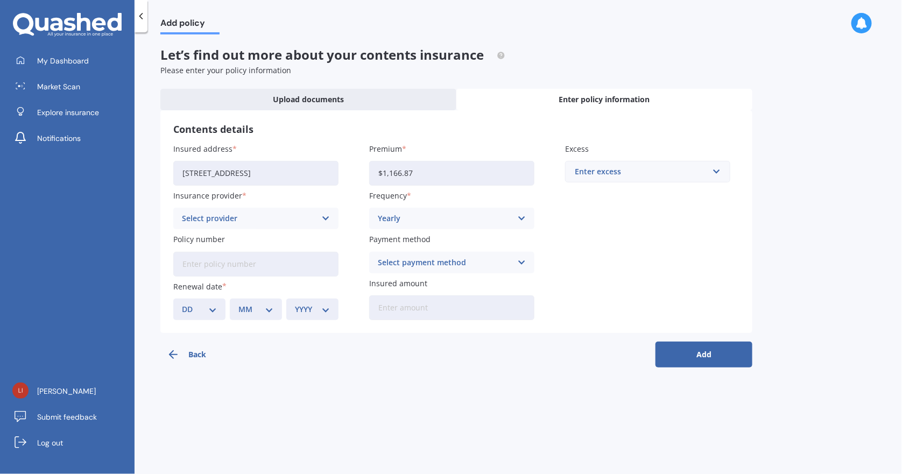
click at [427, 261] on div "Select payment method" at bounding box center [445, 263] width 134 height 12
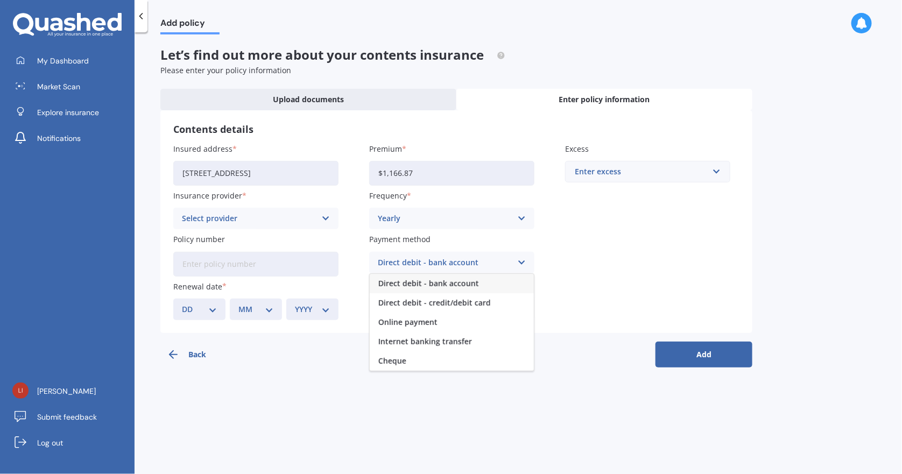
click at [428, 285] on span "Direct debit - bank account" at bounding box center [428, 284] width 101 height 8
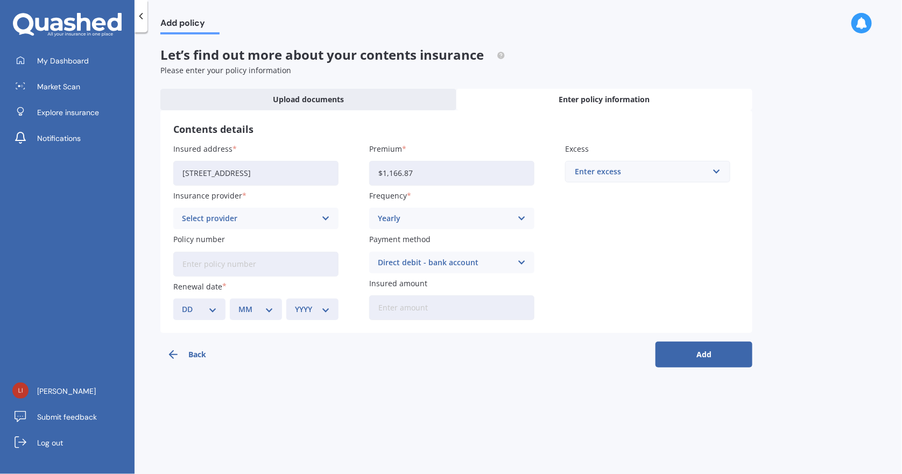
click at [402, 310] on input "Insured amount" at bounding box center [451, 307] width 165 height 25
paste input "$37,160"
type input "$37,160"
click at [242, 272] on input "Policy number" at bounding box center [255, 264] width 165 height 25
click at [216, 215] on div "Select provider" at bounding box center [249, 218] width 134 height 12
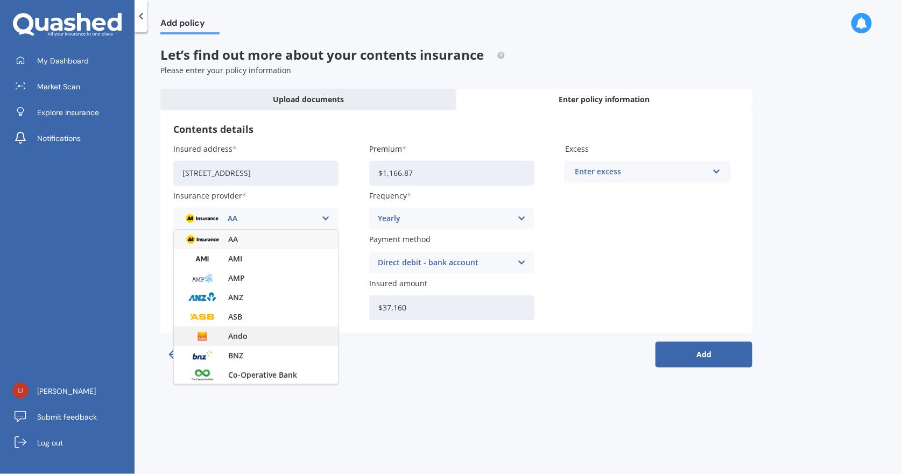
click at [238, 336] on span "Ando" at bounding box center [237, 336] width 19 height 8
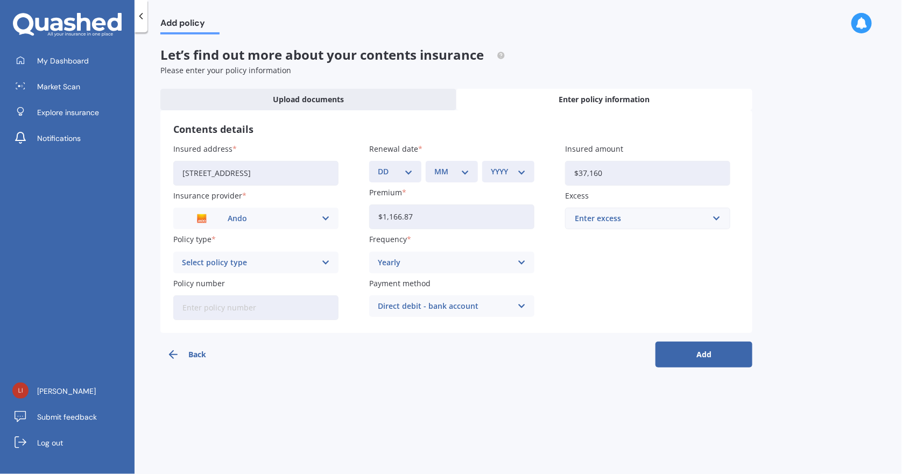
click at [249, 250] on div "Policy type Select policy type Comprehensive" at bounding box center [255, 252] width 165 height 39
click at [249, 261] on div "Select policy type" at bounding box center [249, 263] width 134 height 12
click at [246, 275] on div "Comprehensive" at bounding box center [256, 283] width 164 height 19
click at [249, 307] on input "Policy number" at bounding box center [255, 307] width 165 height 25
paste input "PER-P0076766"
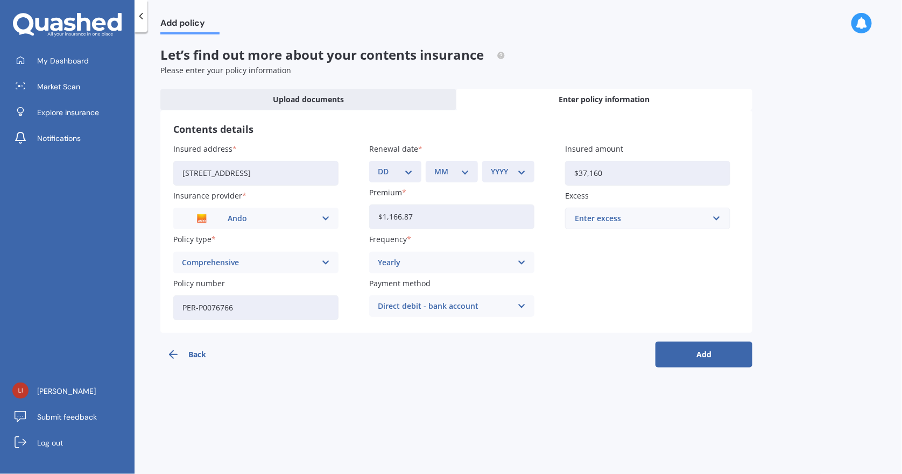
type input "PER-P0076766"
click at [401, 181] on div "DD 01 02 03 04 05 06 07 08 09 10 11 12 13 14 15 16 17 18 19 20 21 22 23 24 25 2…" at bounding box center [395, 172] width 52 height 22
click at [406, 173] on select "DD 01 02 03 04 05 06 07 08 09 10 11 12 13 14 15 16 17 18 19 20 21 22 23 24 25 2…" at bounding box center [395, 172] width 35 height 12
select select "01"
click at [378, 166] on select "DD 01 02 03 04 05 06 07 08 09 10 11 12 13 14 15 16 17 18 19 20 21 22 23 24 25 2…" at bounding box center [395, 172] width 35 height 12
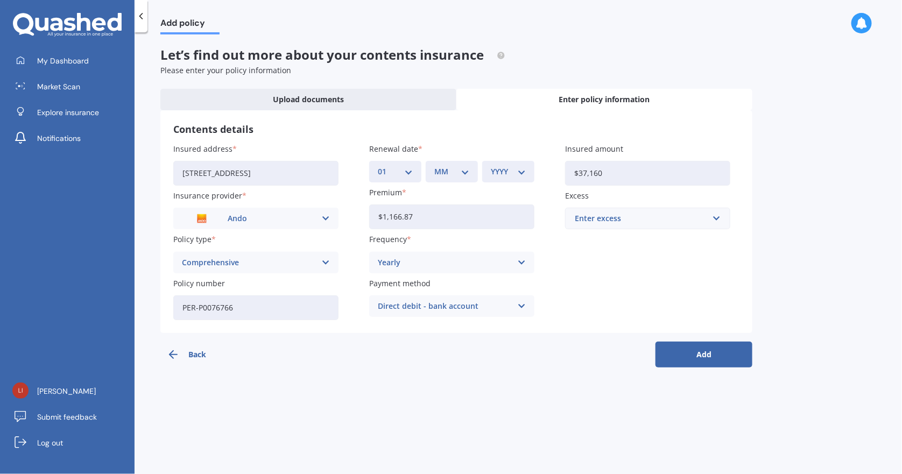
click at [448, 175] on select "MM 01 02 03 04 05 06 07 08 09 10 11 12" at bounding box center [451, 172] width 35 height 12
select select "10"
click at [434, 166] on select "MM 01 02 03 04 05 06 07 08 09 10 11 12" at bounding box center [451, 172] width 35 height 12
click at [520, 171] on select "YYYY 2027 2026 2025 2024 2023 2022 2021 2020 2019 2018 2017 2016 2015 2014 2013…" at bounding box center [508, 172] width 35 height 12
select select "2025"
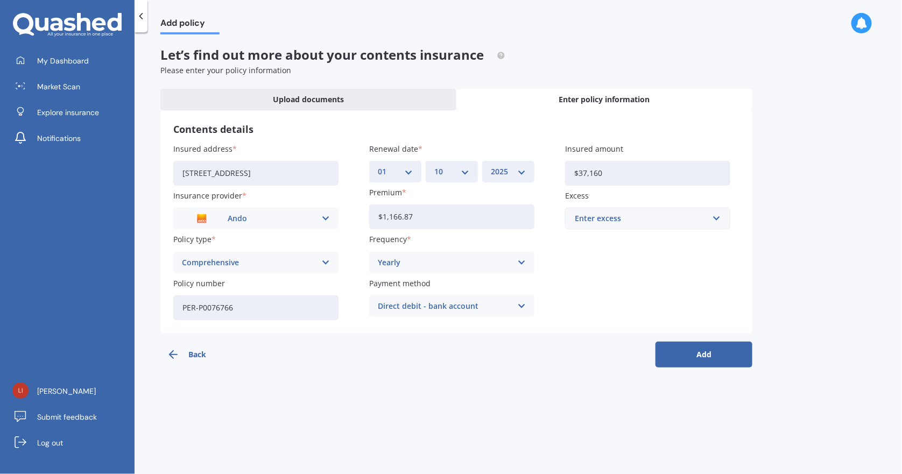
click at [491, 166] on select "YYYY 2027 2026 2025 2024 2023 2022 2021 2020 2019 2018 2017 2016 2015 2014 2013…" at bounding box center [508, 172] width 35 height 12
click at [605, 219] on div "Enter excess" at bounding box center [641, 218] width 133 height 12
click at [589, 239] on span "$250" at bounding box center [582, 239] width 17 height 8
click at [707, 352] on button "Add" at bounding box center [703, 355] width 97 height 26
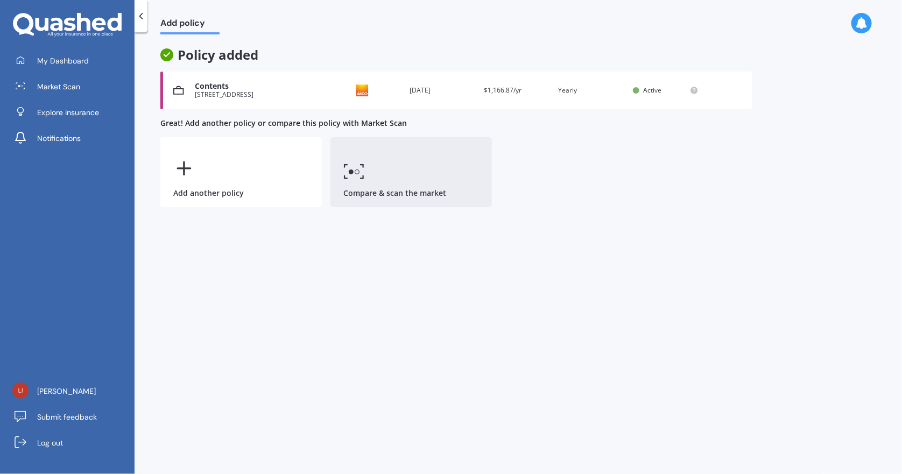
click at [367, 166] on link "Compare & scan the market" at bounding box center [410, 172] width 161 height 70
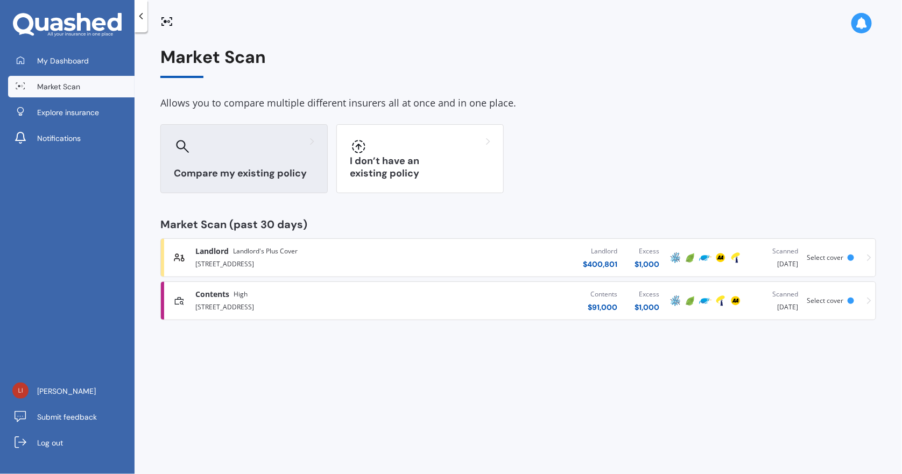
click at [200, 154] on div at bounding box center [244, 146] width 140 height 17
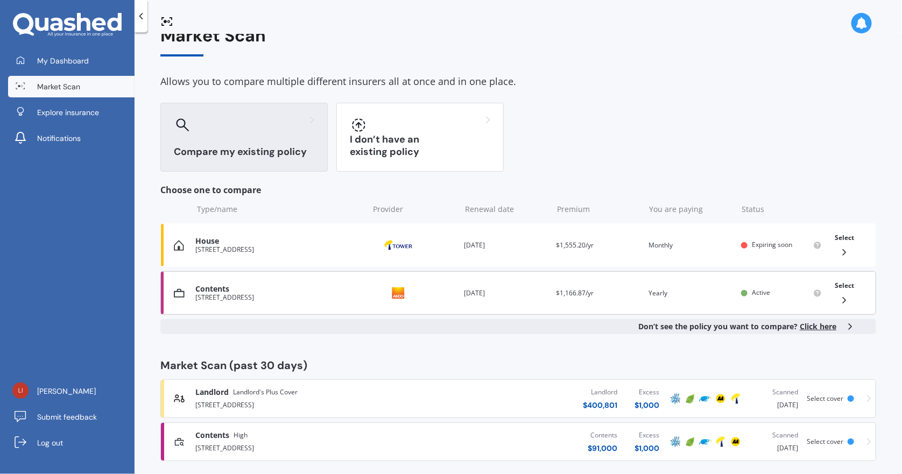
scroll to position [32, 0]
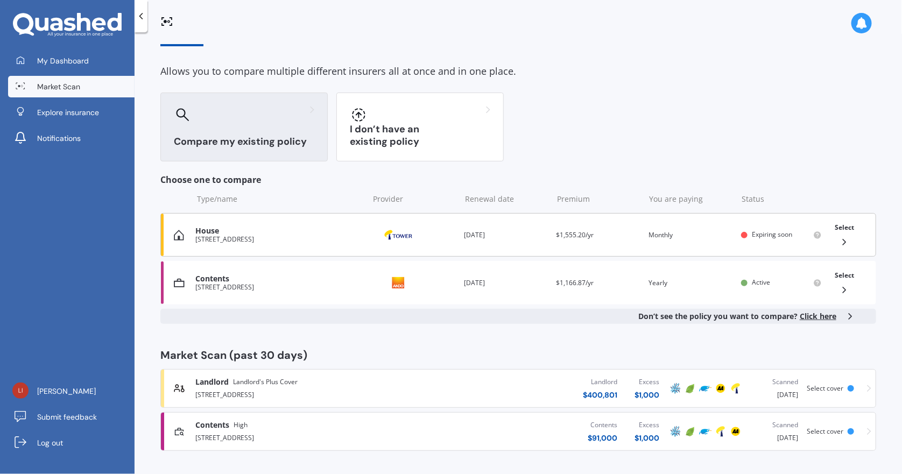
click at [834, 230] on span "Select" at bounding box center [843, 227] width 19 height 9
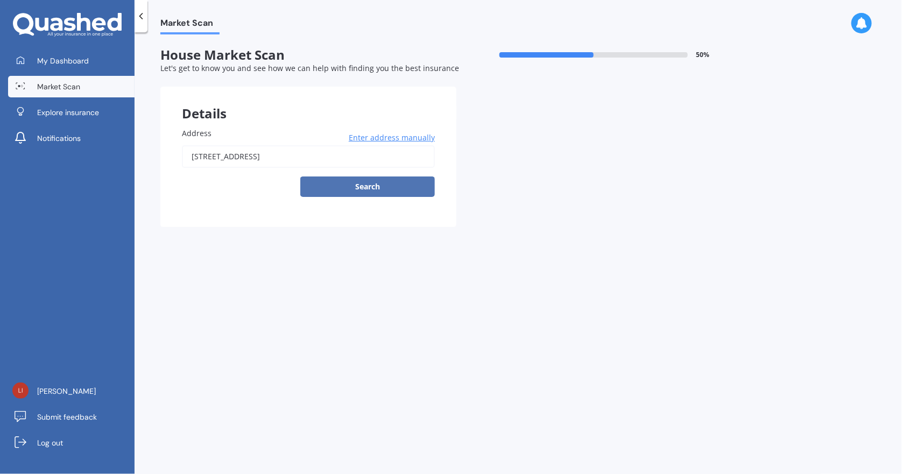
click at [348, 185] on button "Search" at bounding box center [367, 186] width 134 height 20
type input "[STREET_ADDRESS]"
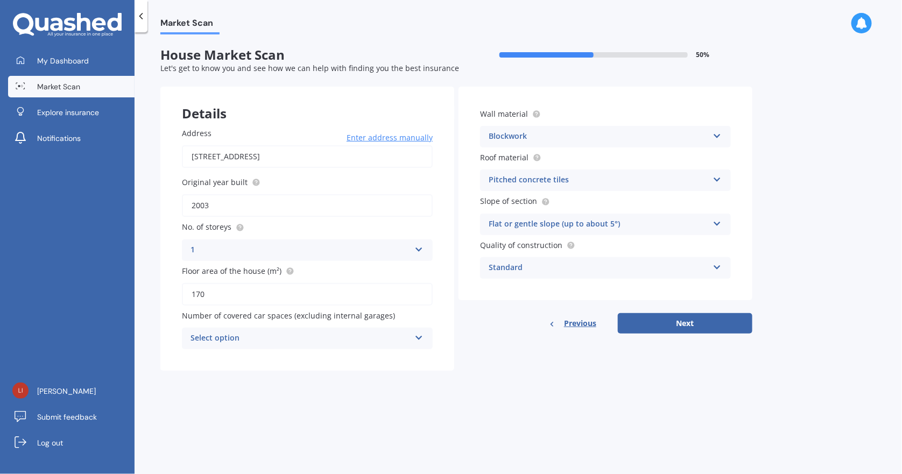
click at [267, 338] on div "Select option" at bounding box center [299, 338] width 219 height 13
click at [198, 357] on div "0" at bounding box center [307, 359] width 250 height 19
click at [687, 327] on button "Next" at bounding box center [685, 323] width 134 height 20
select select "15"
select select "08"
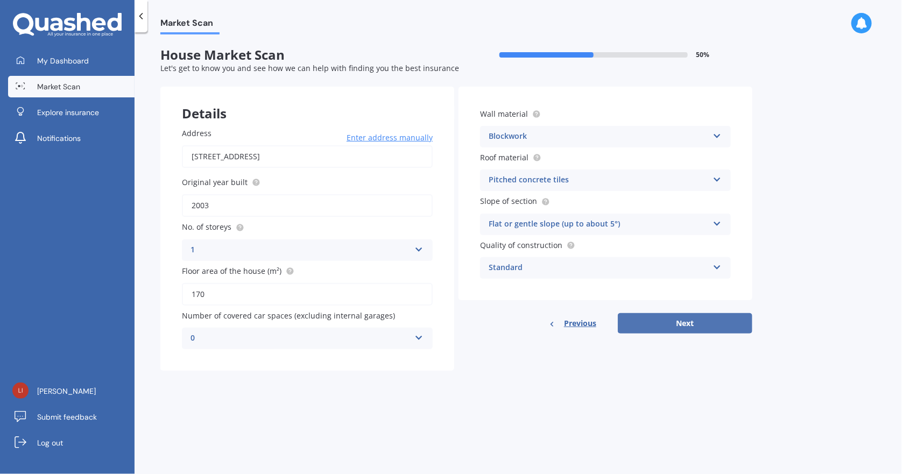
select select "1970"
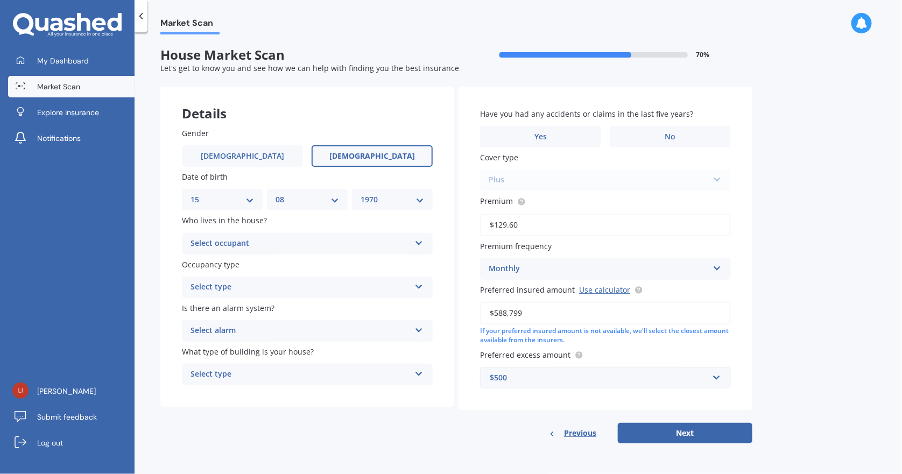
click at [259, 241] on div "Select occupant" at bounding box center [299, 243] width 219 height 13
click at [250, 265] on div "Owner" at bounding box center [307, 264] width 250 height 19
click at [247, 289] on div "Select type" at bounding box center [299, 287] width 219 height 13
click at [242, 311] on div "Permanent" at bounding box center [307, 308] width 250 height 19
click at [243, 331] on div "Select alarm" at bounding box center [299, 330] width 219 height 13
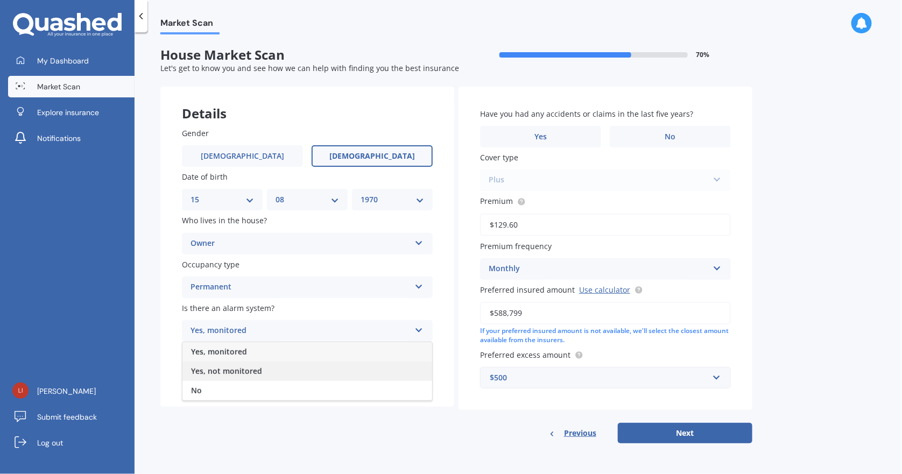
click at [238, 373] on span "Yes, not monitored" at bounding box center [226, 371] width 71 height 10
click at [259, 373] on div "Select type" at bounding box center [299, 374] width 219 height 13
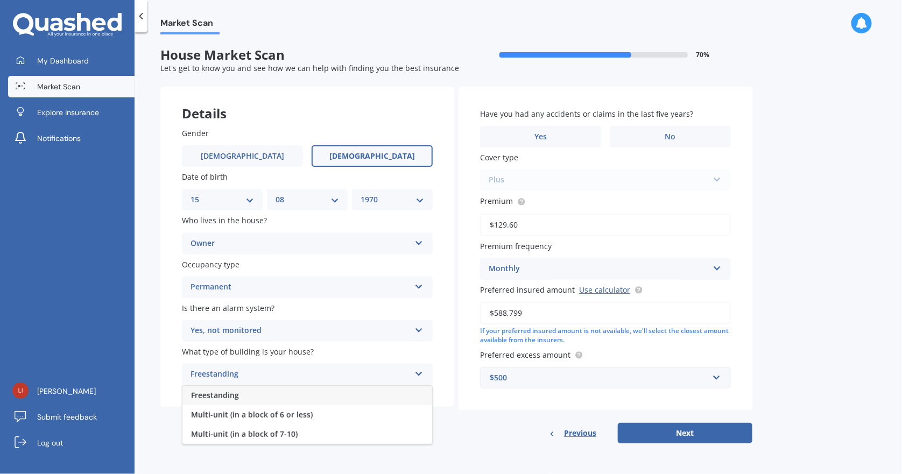
click at [255, 393] on div "Freestanding" at bounding box center [307, 395] width 250 height 19
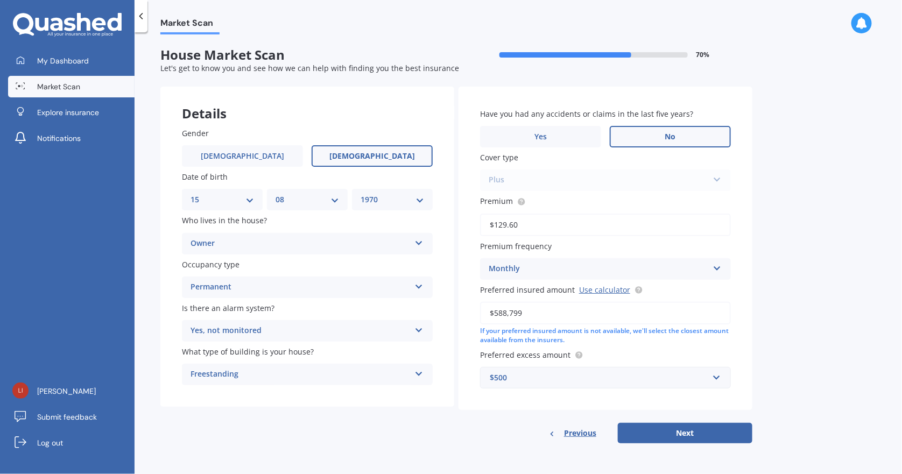
click at [642, 138] on label "No" at bounding box center [669, 137] width 121 height 22
click at [0, 0] on input "No" at bounding box center [0, 0] width 0 height 0
click at [505, 376] on div "$500" at bounding box center [599, 378] width 218 height 12
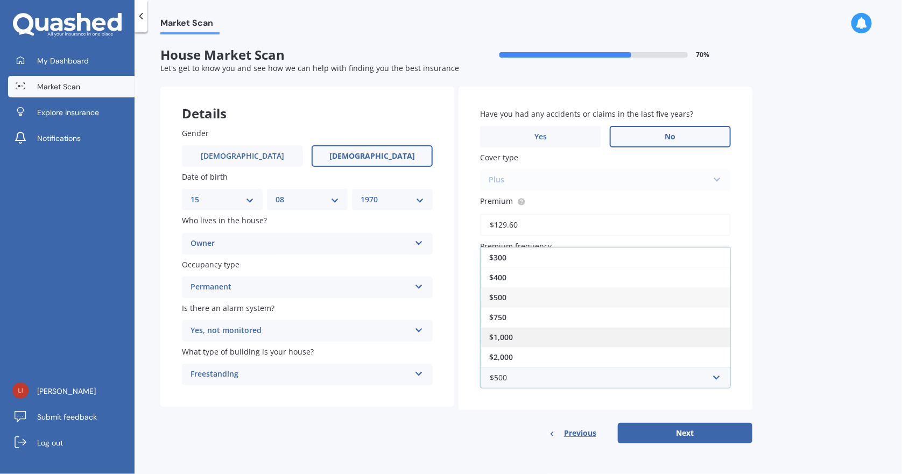
click at [512, 332] on span "$1,000" at bounding box center [501, 337] width 24 height 10
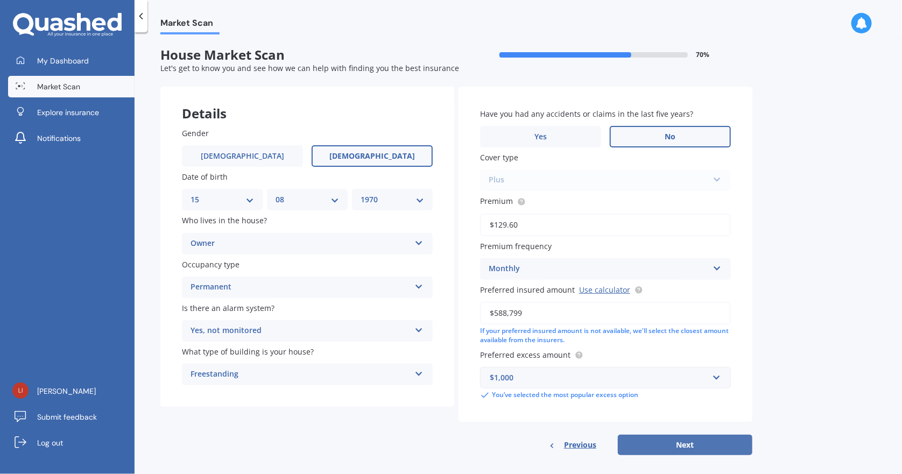
click at [689, 438] on button "Next" at bounding box center [685, 445] width 134 height 20
select select "15"
select select "08"
select select "1970"
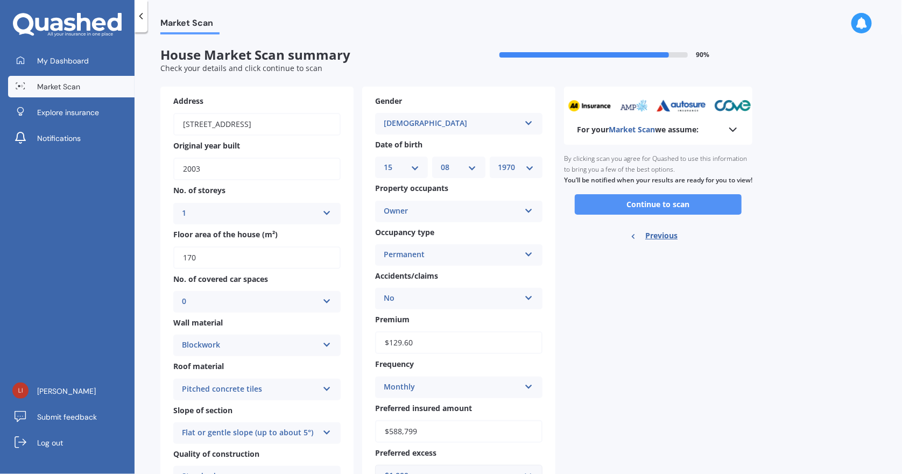
click at [626, 215] on button "Continue to scan" at bounding box center [658, 204] width 167 height 20
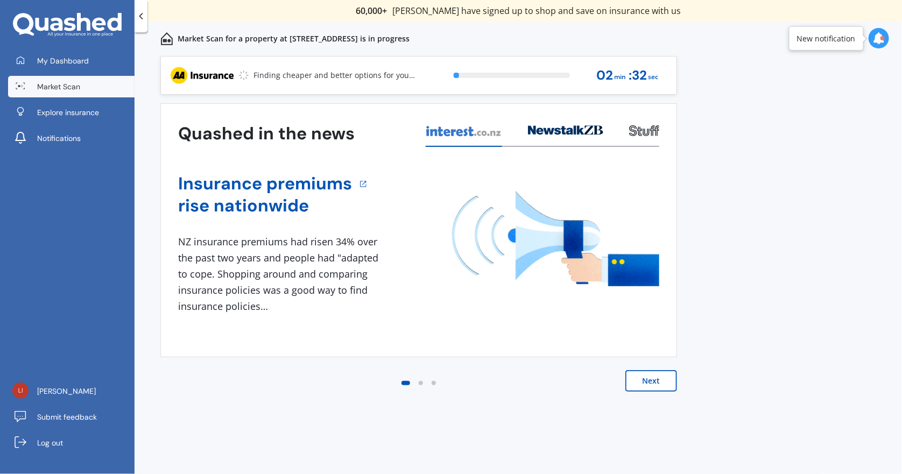
click at [644, 380] on button "Next" at bounding box center [651, 381] width 52 height 22
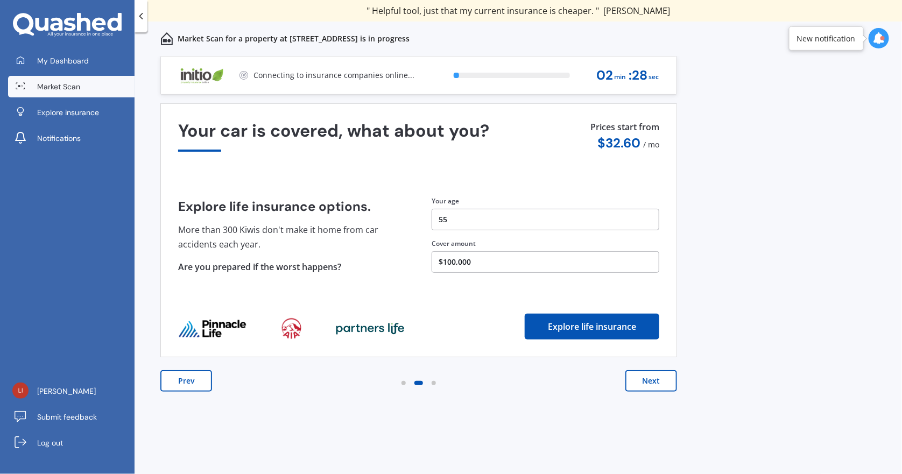
click at [649, 381] on button "Next" at bounding box center [651, 381] width 52 height 22
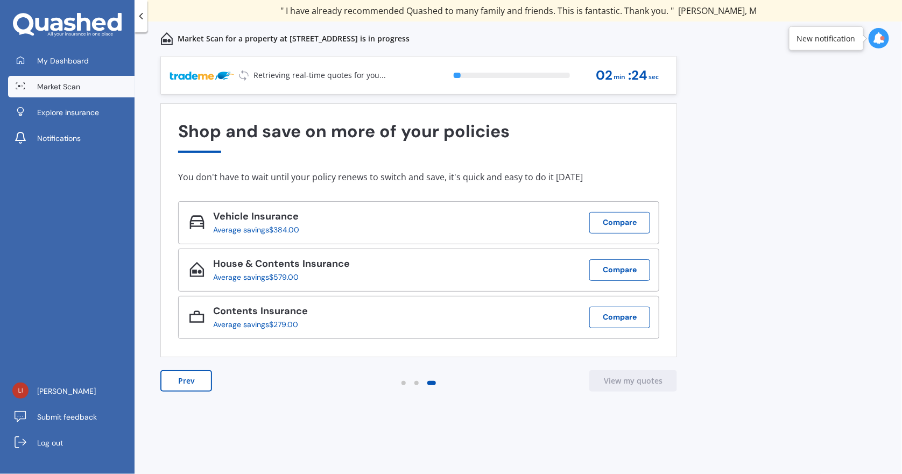
click at [55, 89] on span "Market Scan" at bounding box center [58, 86] width 43 height 11
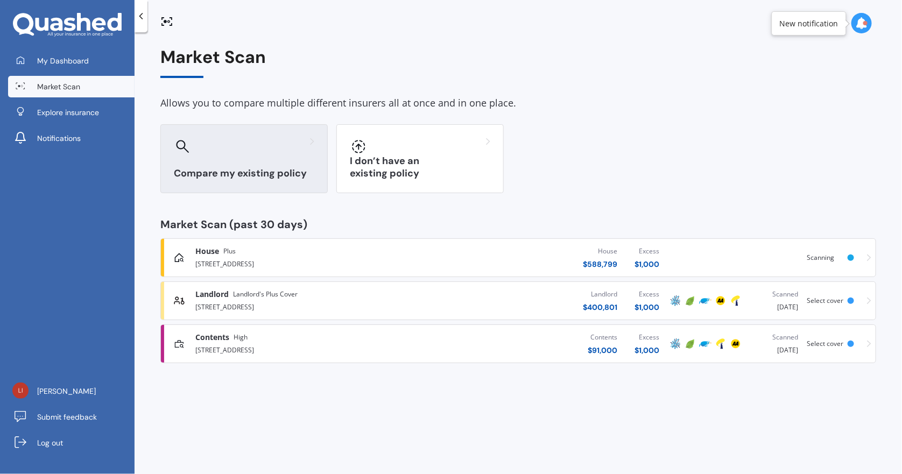
click at [244, 155] on div "Compare my existing policy" at bounding box center [243, 158] width 167 height 69
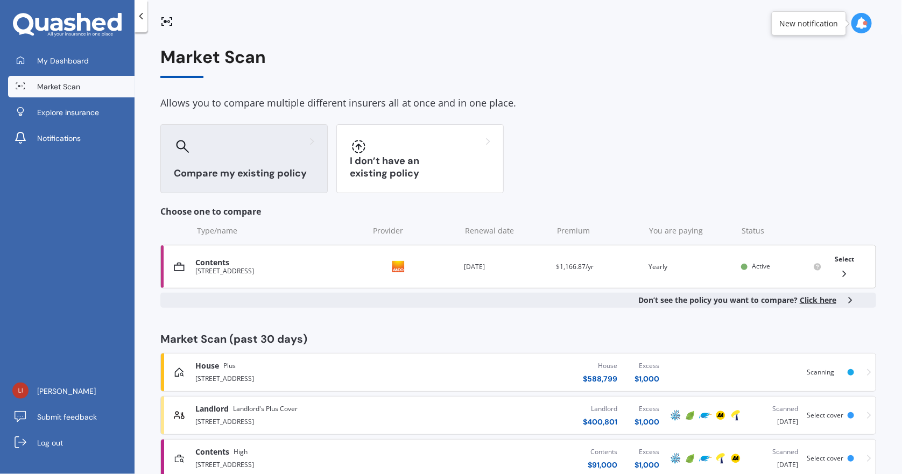
click at [843, 272] on polyline at bounding box center [844, 273] width 3 height 5
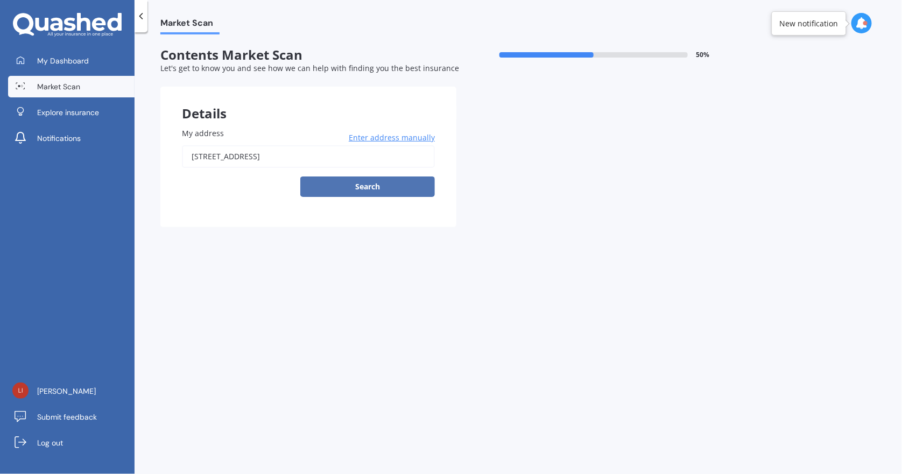
click at [343, 183] on button "Search" at bounding box center [367, 186] width 134 height 20
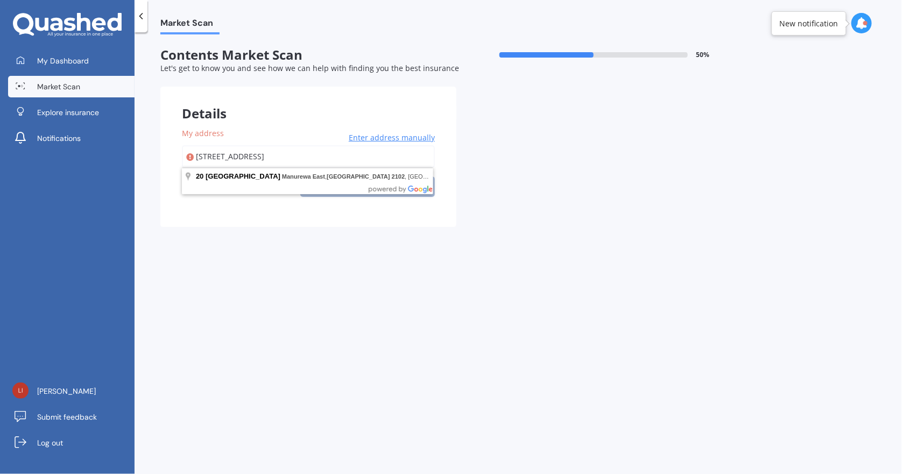
drag, startPoint x: 386, startPoint y: 153, endPoint x: 136, endPoint y: 123, distance: 251.5
click at [138, 123] on div "Market Scan Contents Market Scan 50 % Let's get to know you and see how we can …" at bounding box center [517, 255] width 767 height 442
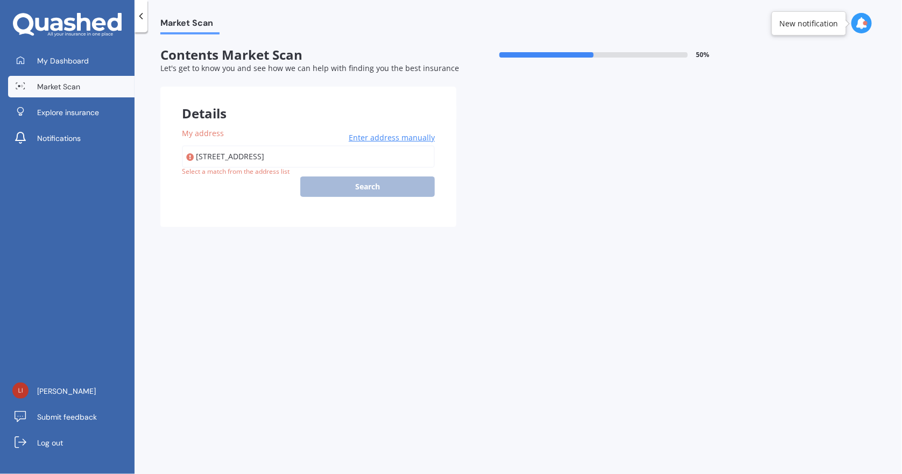
type input "[STREET_ADDRESS]"
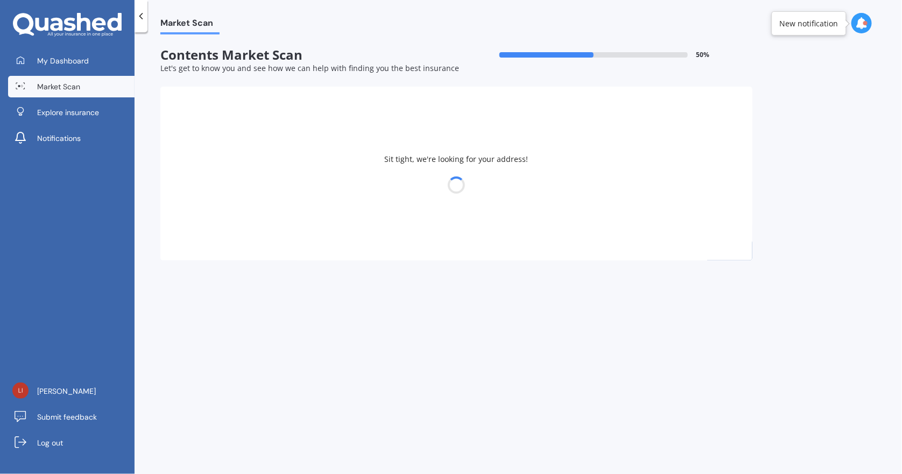
select select "15"
select select "08"
select select "1970"
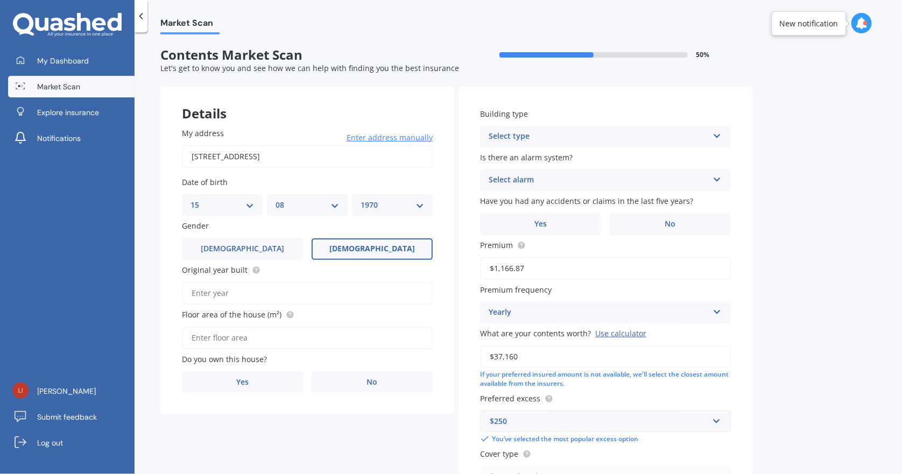
click at [210, 204] on select "DD 01 02 03 04 05 06 07 08 09 10 11 12 13 14 15 16 17 18 19 20 21 22 23 24 25 2…" at bounding box center [221, 205] width 63 height 12
select select "16"
click at [190, 199] on select "DD 01 02 03 04 05 06 07 08 09 10 11 12 13 14 15 16 17 18 19 20 21 22 23 24 25 2…" at bounding box center [221, 205] width 63 height 12
click at [283, 207] on select "MM 01 02 03 04 05 06 07 08 09 10 11 12" at bounding box center [306, 205] width 63 height 12
select select "02"
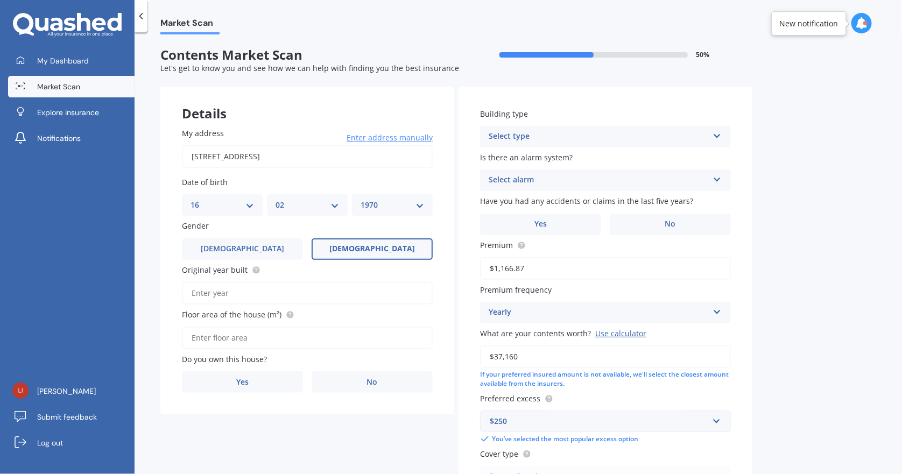
click at [275, 199] on select "MM 01 02 03 04 05 06 07 08 09 10 11 12" at bounding box center [306, 205] width 63 height 12
click at [379, 204] on select "YYYY 2009 2008 2007 2006 2005 2004 2003 2002 2001 2000 1999 1998 1997 1996 1995…" at bounding box center [391, 205] width 63 height 12
select select "1941"
click at [360, 199] on select "YYYY 2009 2008 2007 2006 2005 2004 2003 2002 2001 2000 1999 1998 1997 1996 1995…" at bounding box center [391, 205] width 63 height 12
click at [230, 289] on input "Original year built" at bounding box center [307, 293] width 251 height 23
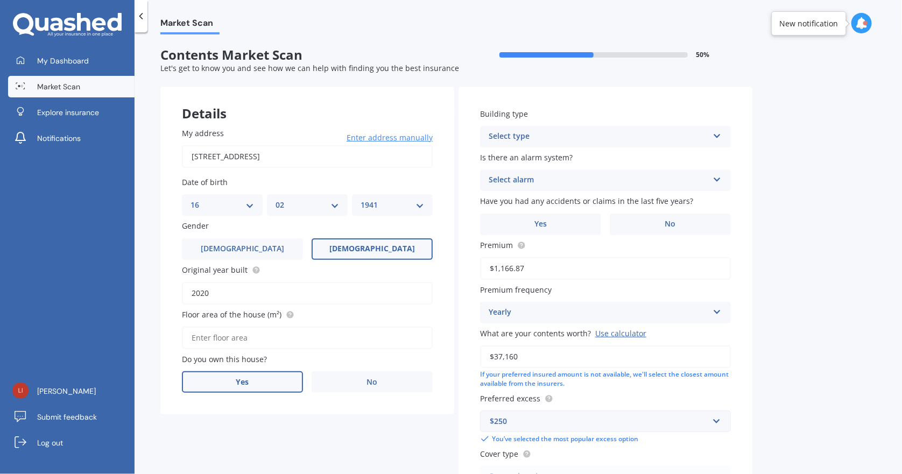
type input "2020"
click at [257, 388] on label "Yes" at bounding box center [242, 382] width 121 height 22
click at [0, 0] on input "Yes" at bounding box center [0, 0] width 0 height 0
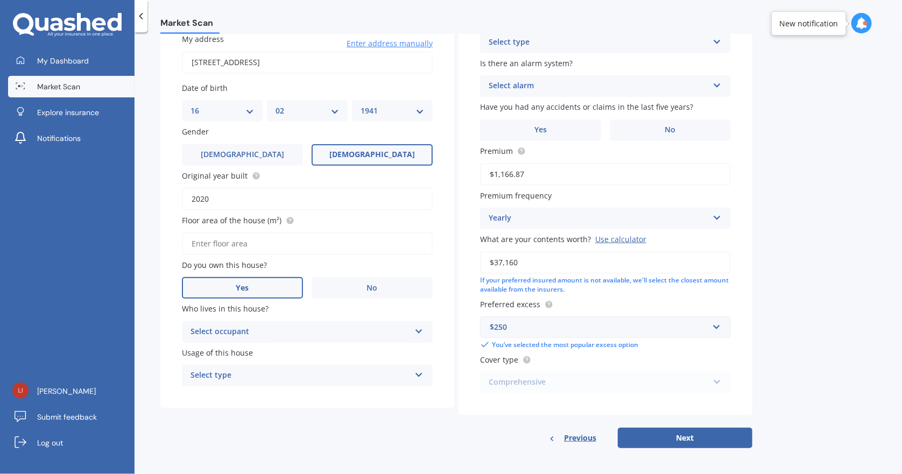
scroll to position [95, 0]
click at [203, 328] on div "Select occupant" at bounding box center [299, 330] width 219 height 13
click at [205, 346] on span "Owner" at bounding box center [203, 351] width 24 height 10
click at [209, 380] on div "Select type Permanent Holiday (without tenancy)" at bounding box center [307, 375] width 251 height 22
click at [212, 392] on span "Permanent" at bounding box center [211, 395] width 41 height 10
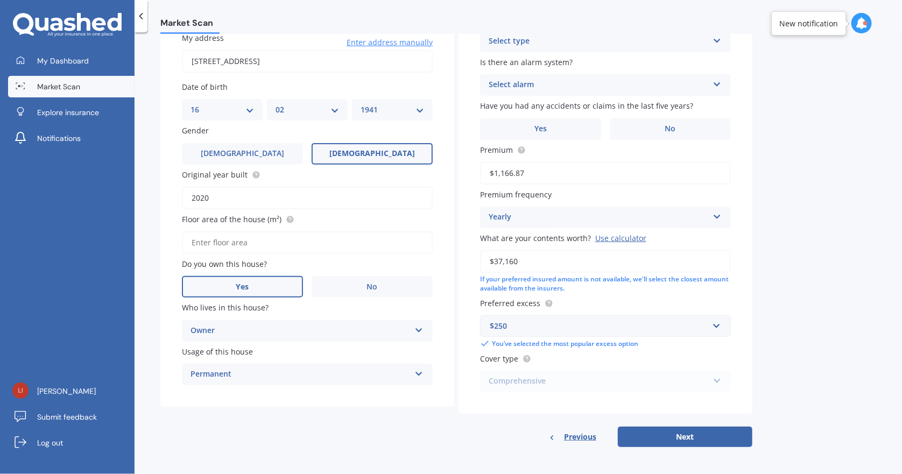
click at [251, 242] on input "Floor area of the house (m²)" at bounding box center [307, 242] width 251 height 23
type input "67"
click at [519, 63] on span "Is there an alarm system?" at bounding box center [526, 62] width 93 height 10
click at [531, 59] on span "Is there an alarm system?" at bounding box center [526, 62] width 93 height 10
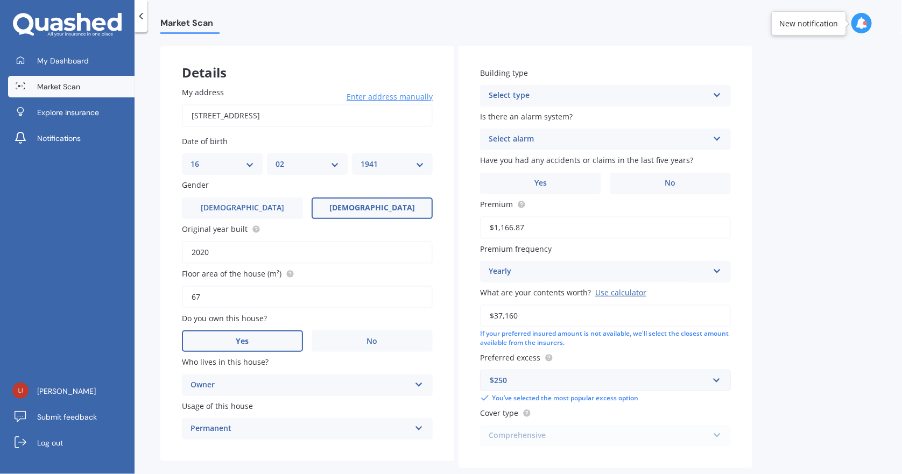
scroll to position [0, 0]
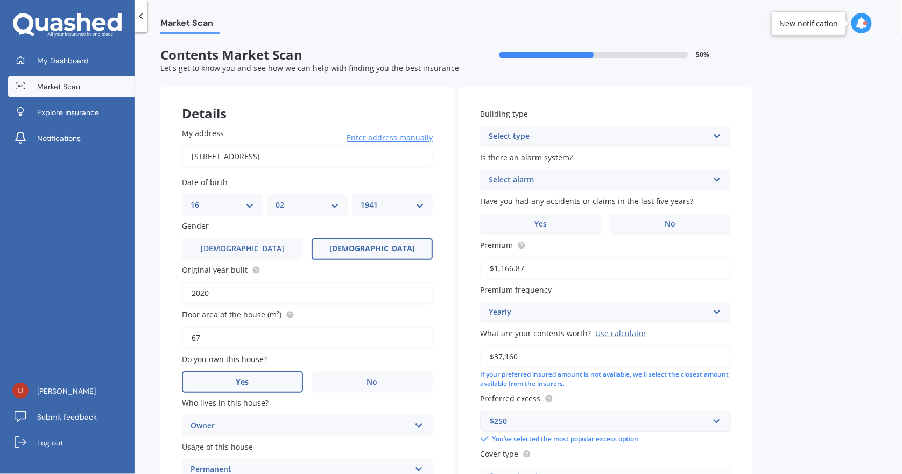
click at [537, 143] on div "Select type Freestanding Multi-unit (in a block of 6 or less) Multi-unit (in a …" at bounding box center [605, 137] width 251 height 22
click at [582, 195] on span "Multi-unit (in a block of 7-10)" at bounding box center [542, 196] width 107 height 10
click at [544, 176] on div "Select alarm" at bounding box center [597, 180] width 219 height 13
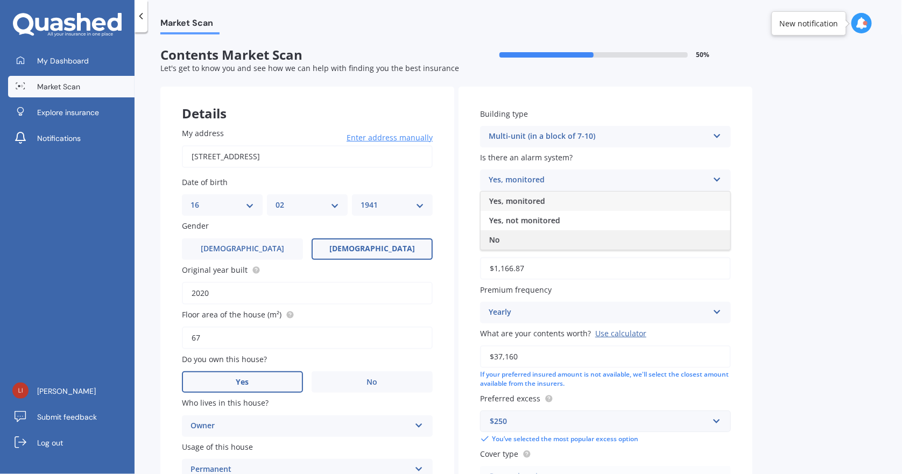
click at [526, 244] on div "No" at bounding box center [605, 239] width 250 height 19
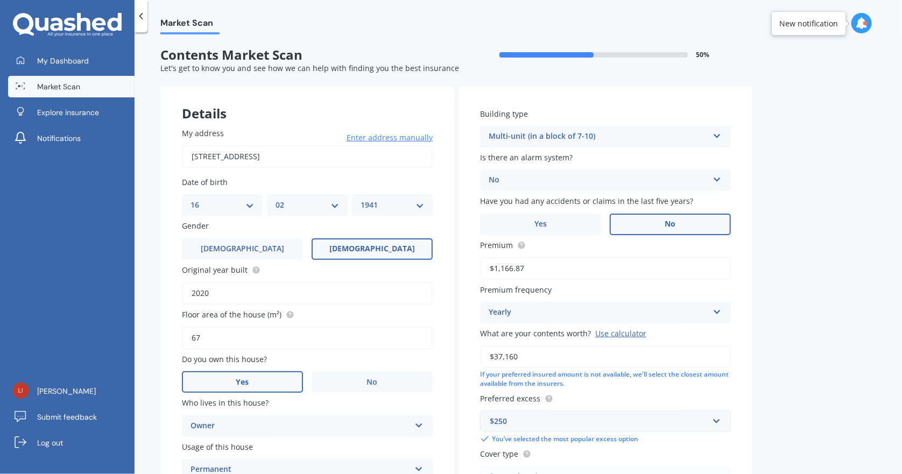
click at [643, 225] on label "No" at bounding box center [669, 225] width 121 height 22
click at [0, 0] on input "No" at bounding box center [0, 0] width 0 height 0
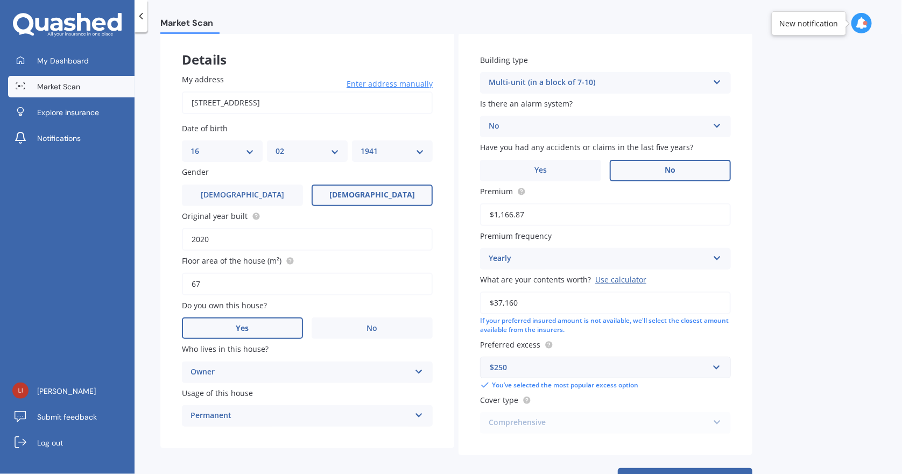
scroll to position [95, 0]
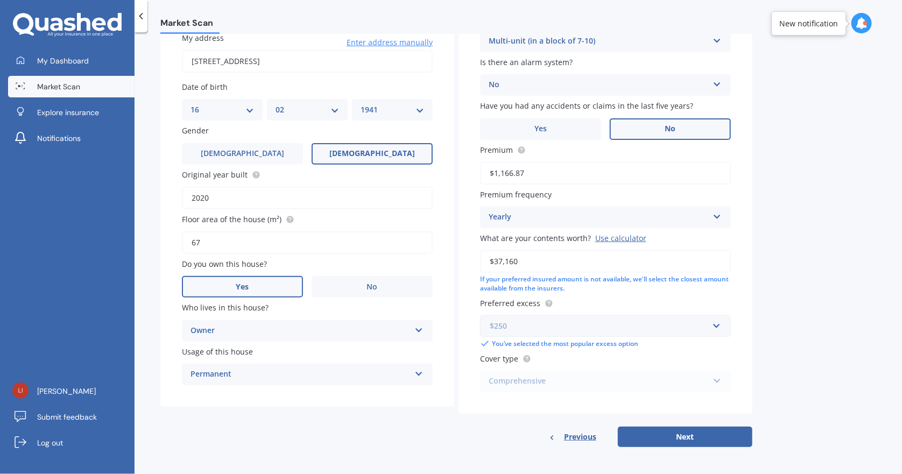
click at [594, 330] on input "text" at bounding box center [601, 326] width 241 height 20
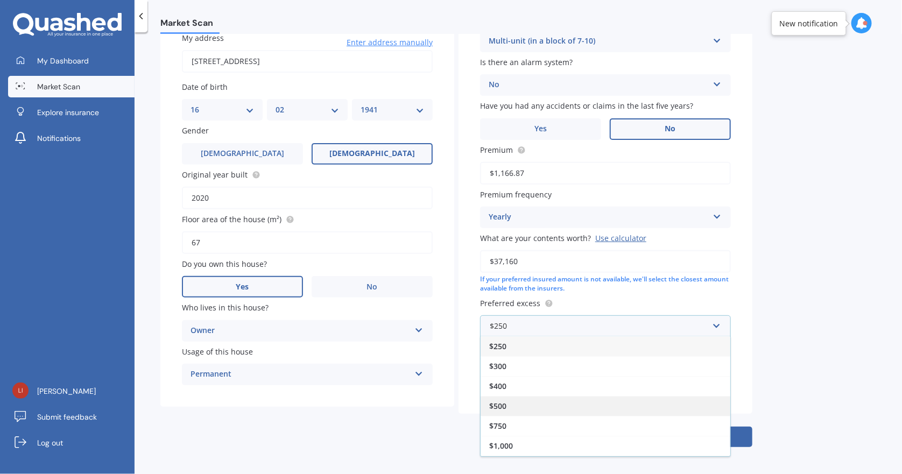
click at [583, 405] on div "$500" at bounding box center [605, 406] width 250 height 20
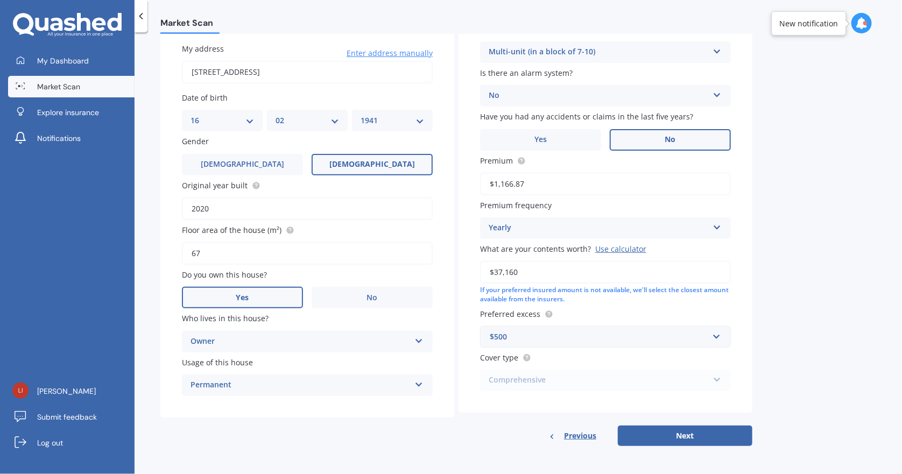
scroll to position [83, 0]
click at [591, 385] on div "Comprehensive Comprehensive" at bounding box center [605, 382] width 251 height 22
click at [690, 439] on button "Next" at bounding box center [685, 437] width 134 height 20
select select "16"
select select "02"
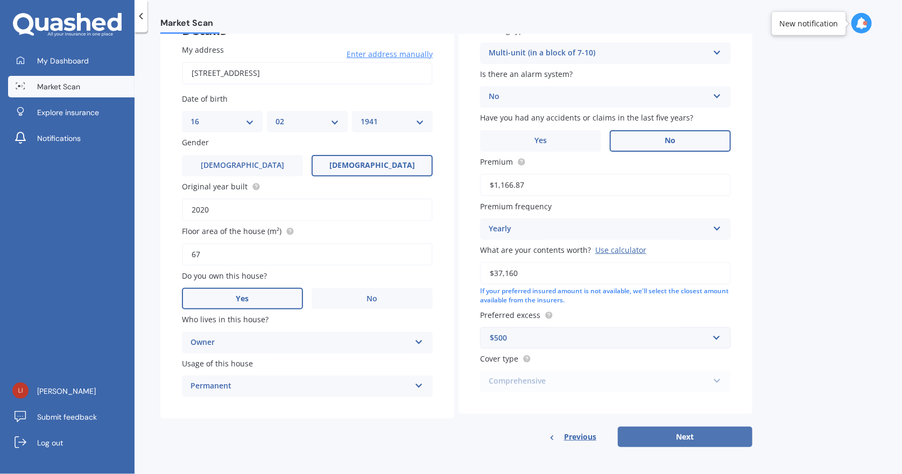
select select "1941"
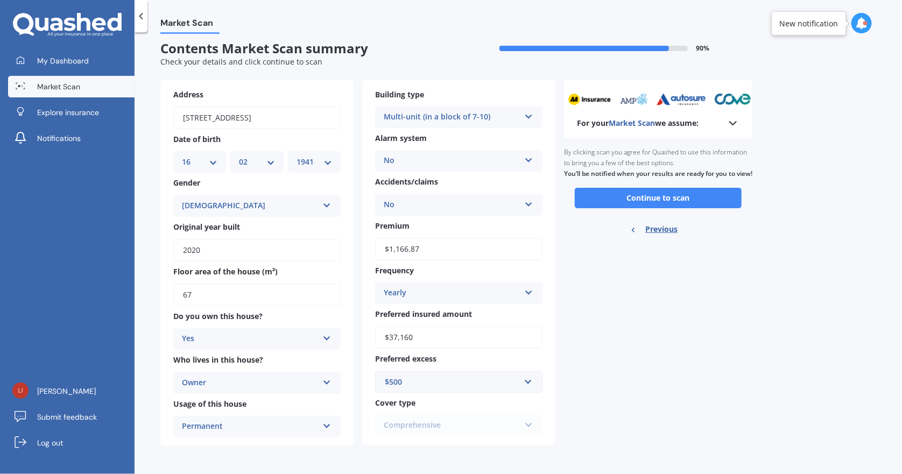
scroll to position [0, 0]
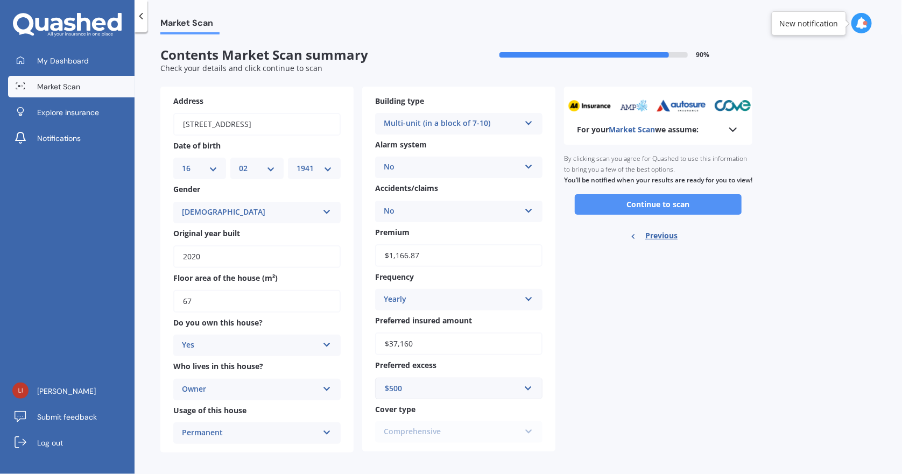
click at [664, 215] on button "Continue to scan" at bounding box center [658, 204] width 167 height 20
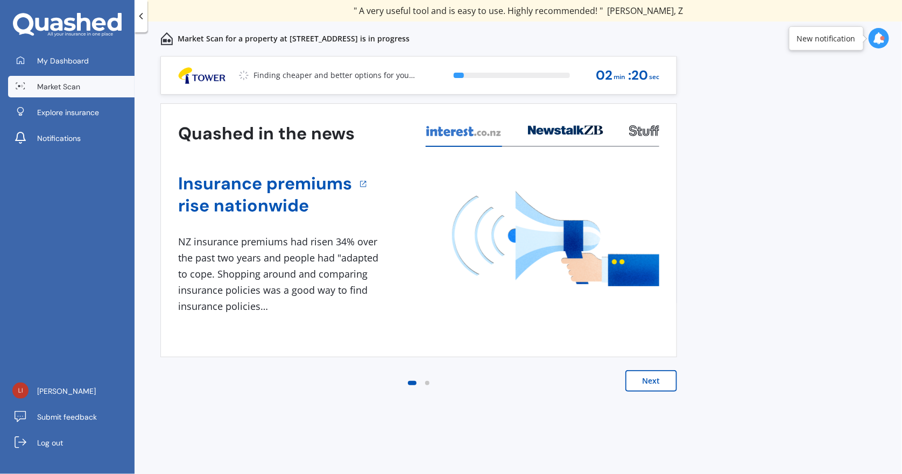
click at [655, 380] on button "Next" at bounding box center [651, 381] width 52 height 22
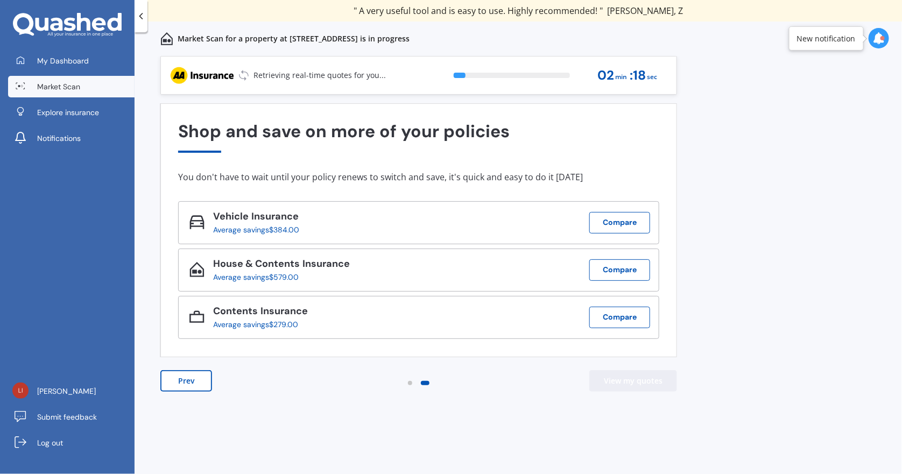
click at [655, 380] on button "View my quotes" at bounding box center [633, 381] width 88 height 22
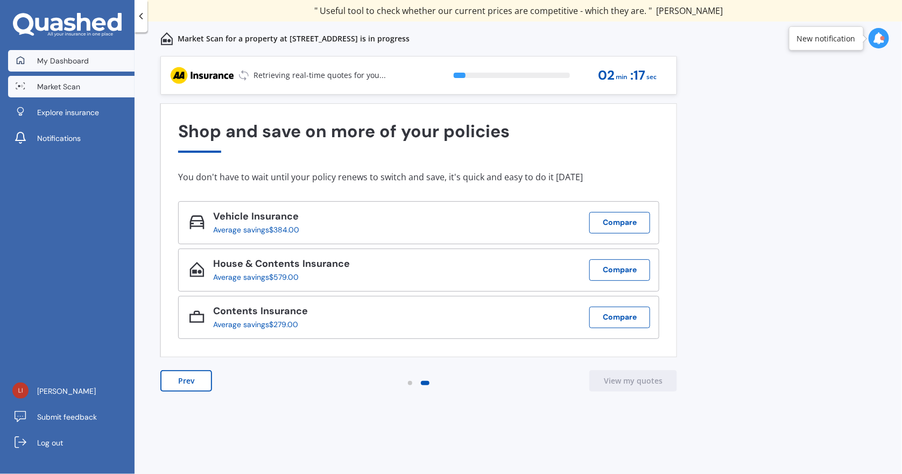
click at [69, 58] on span "My Dashboard" at bounding box center [63, 60] width 52 height 11
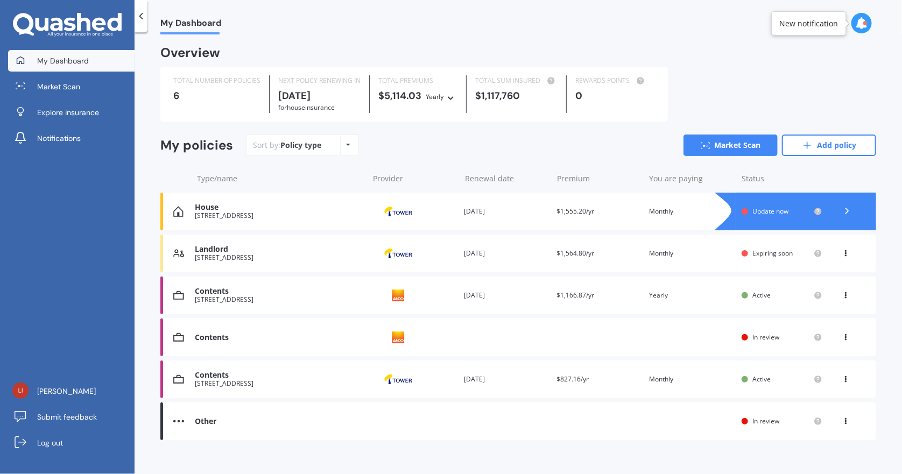
drag, startPoint x: 755, startPoint y: 337, endPoint x: 243, endPoint y: 351, distance: 512.3
click at [243, 351] on div "Contents Provider Renewal date Premium You are paying Status In review View opt…" at bounding box center [517, 337] width 715 height 38
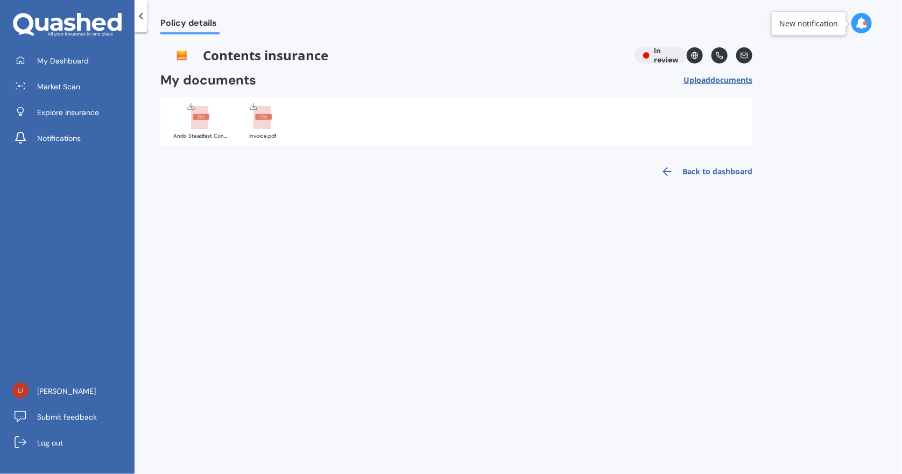
drag, startPoint x: 263, startPoint y: 120, endPoint x: 602, endPoint y: 275, distance: 373.1
click at [602, 275] on div "Policy details Contents insurance In review My documents Upload documents Uploa…" at bounding box center [517, 255] width 767 height 442
click at [704, 172] on link "Back to dashboard" at bounding box center [703, 172] width 98 height 26
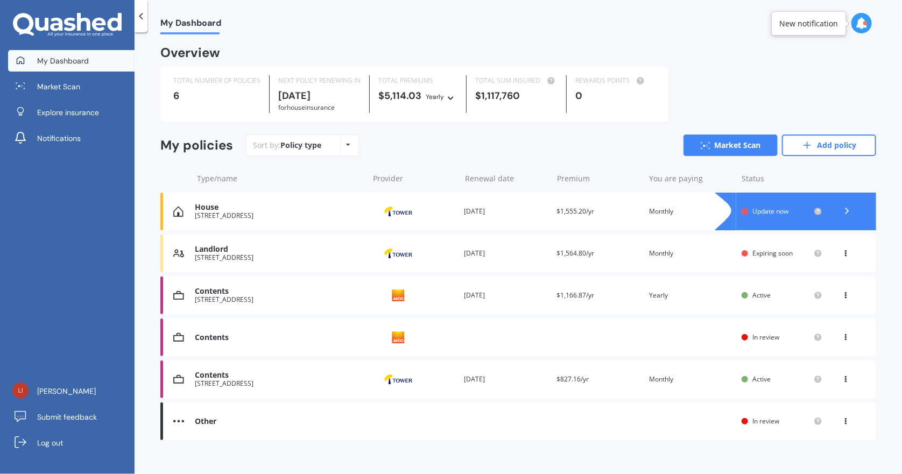
click at [863, 24] on icon at bounding box center [861, 23] width 12 height 12
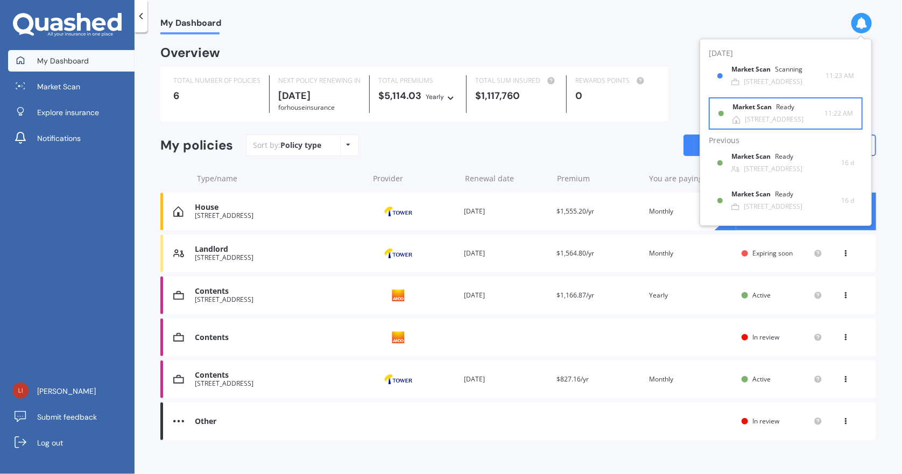
click at [769, 112] on div "Market Scan Ready" at bounding box center [769, 109] width 75 height 12
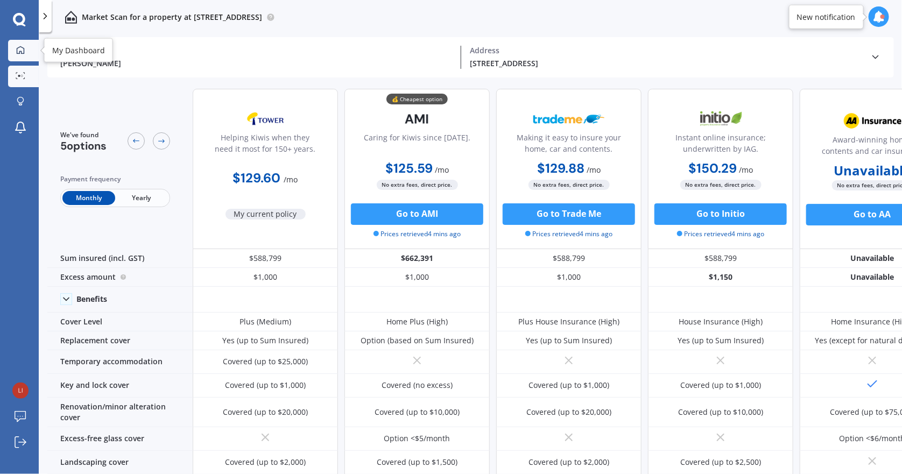
click at [23, 44] on link "My Dashboard" at bounding box center [23, 51] width 31 height 22
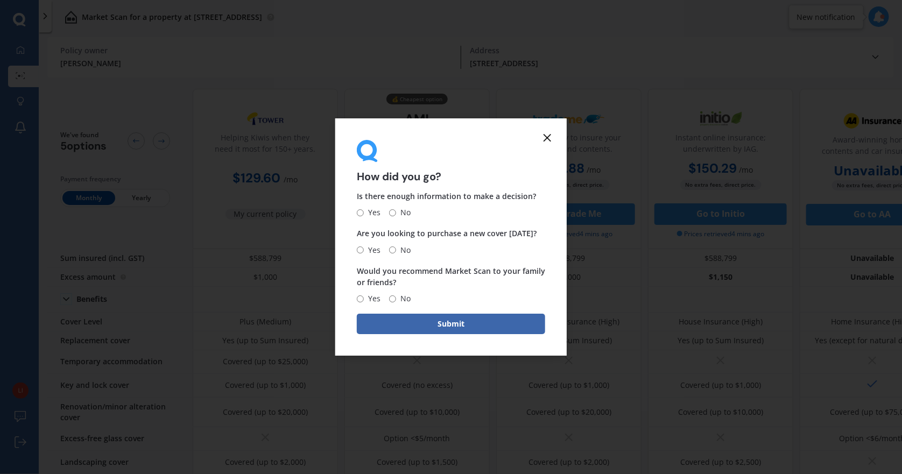
click at [361, 210] on input "Yes" at bounding box center [360, 212] width 7 height 7
radio input "true"
click at [359, 250] on input "Yes" at bounding box center [360, 249] width 7 height 7
radio input "true"
drag, startPoint x: 360, startPoint y: 297, endPoint x: 376, endPoint y: 307, distance: 18.8
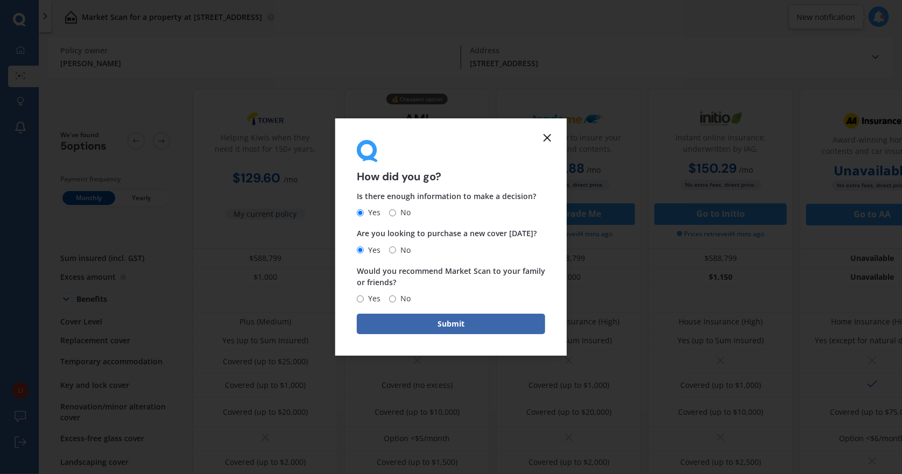
click at [365, 302] on label "Yes" at bounding box center [369, 298] width 24 height 13
click at [364, 302] on input "Yes" at bounding box center [360, 298] width 7 height 7
radio input "true"
click at [452, 323] on button "Submit" at bounding box center [451, 324] width 188 height 20
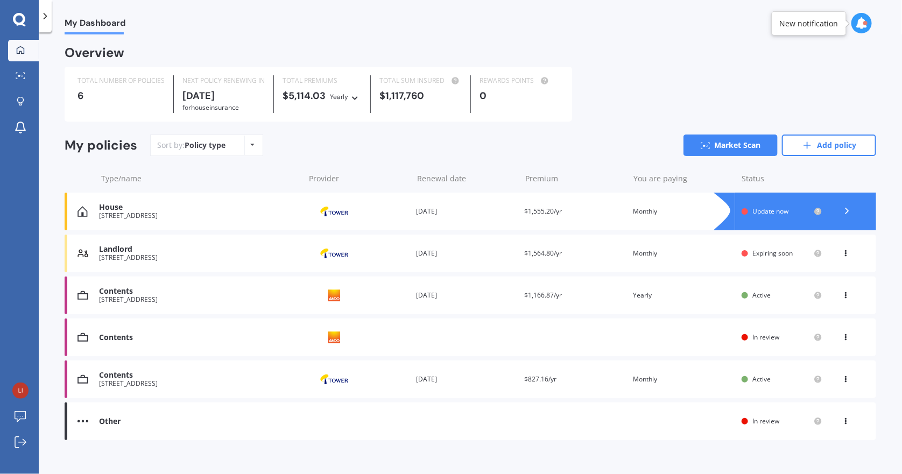
click at [845, 208] on icon at bounding box center [846, 210] width 11 height 11
click at [863, 17] on icon at bounding box center [861, 23] width 12 height 12
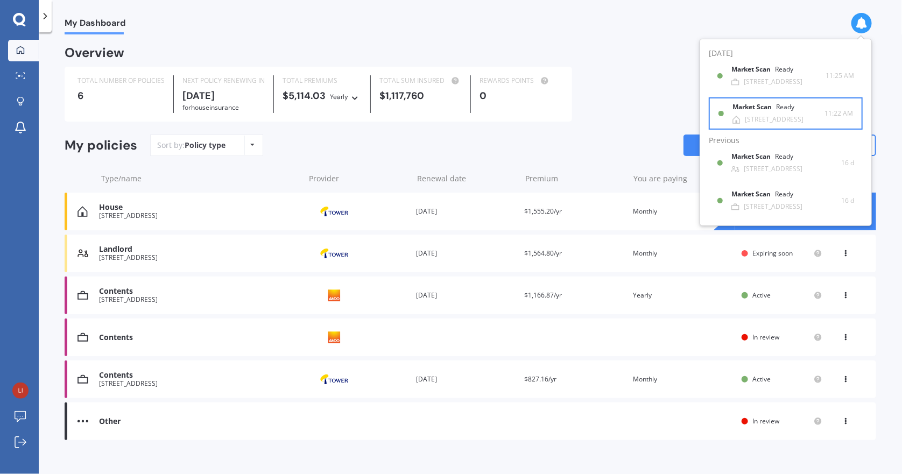
click at [779, 112] on div "Market Scan Ready" at bounding box center [769, 109] width 75 height 12
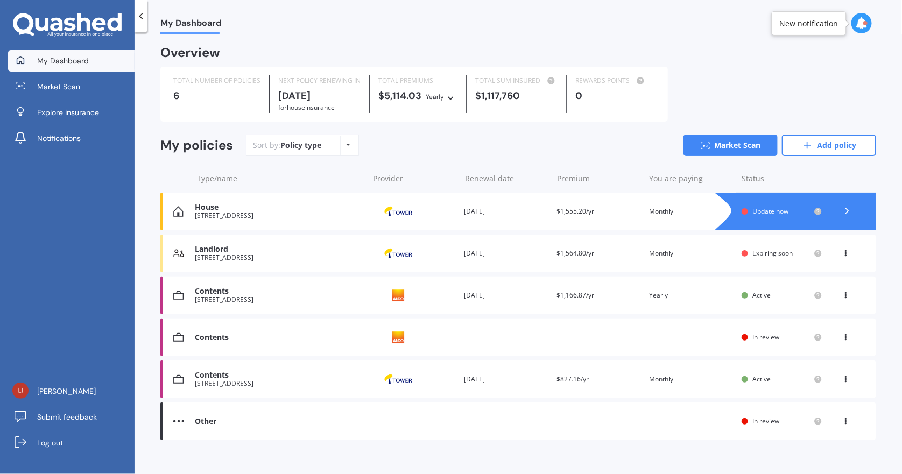
click at [855, 23] on icon at bounding box center [861, 23] width 12 height 12
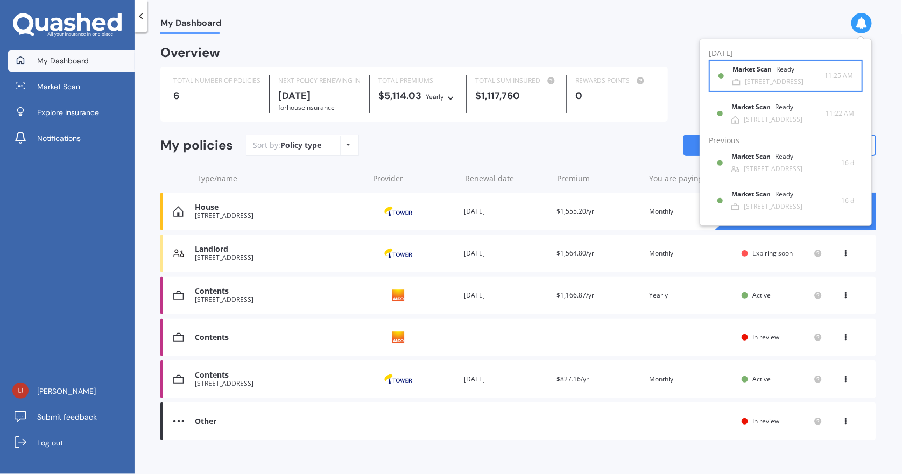
click at [774, 66] on b "Market Scan" at bounding box center [754, 70] width 44 height 8
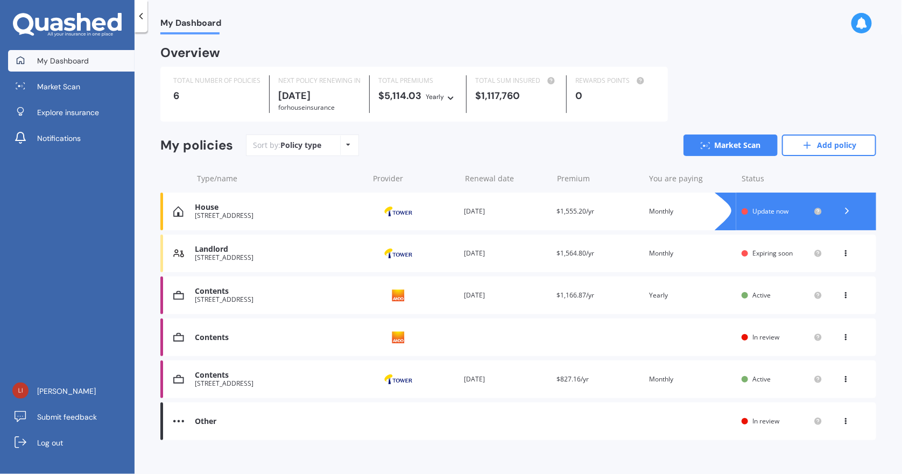
click at [842, 251] on icon at bounding box center [846, 251] width 8 height 6
click at [217, 249] on div "Landlord" at bounding box center [279, 249] width 168 height 9
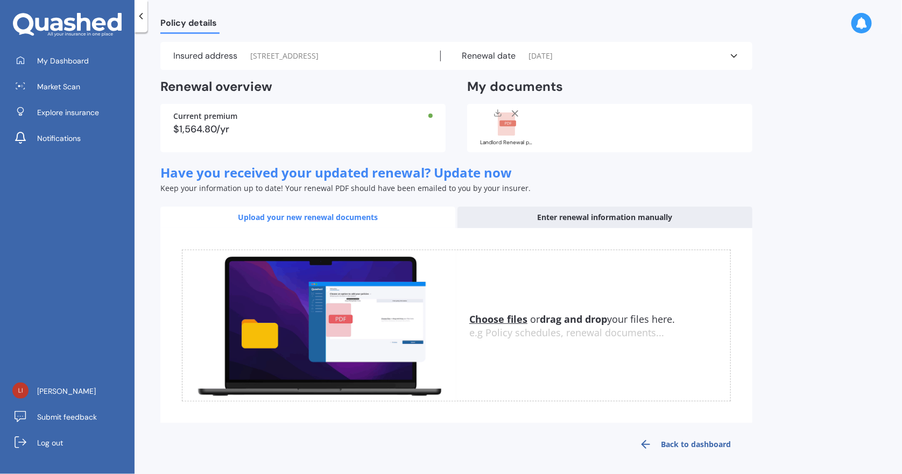
scroll to position [44, 0]
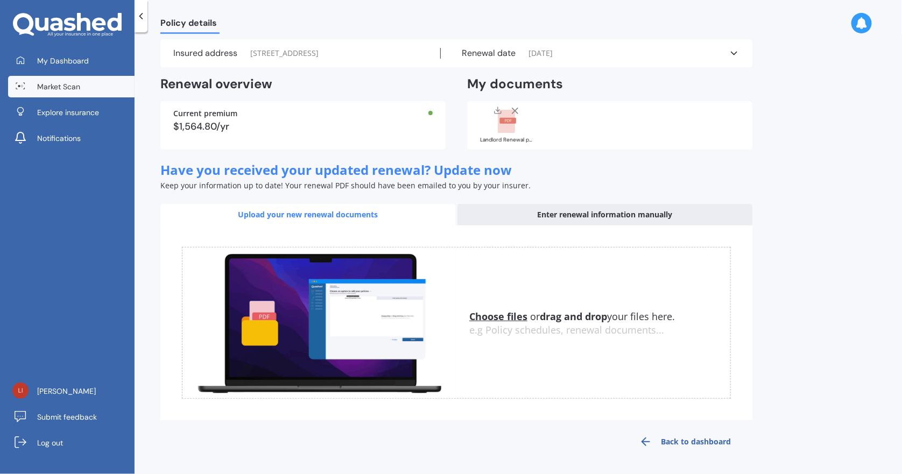
click at [58, 88] on span "Market Scan" at bounding box center [58, 86] width 43 height 11
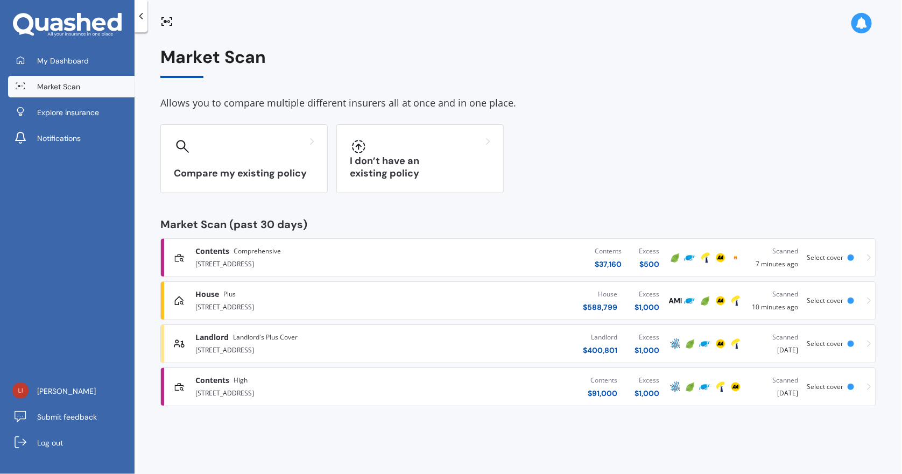
click at [190, 341] on div "Landlord Landlord's Plus Cover 68 Hyperion Drive, Randwick Park, Auckland 2105" at bounding box center [297, 344] width 247 height 24
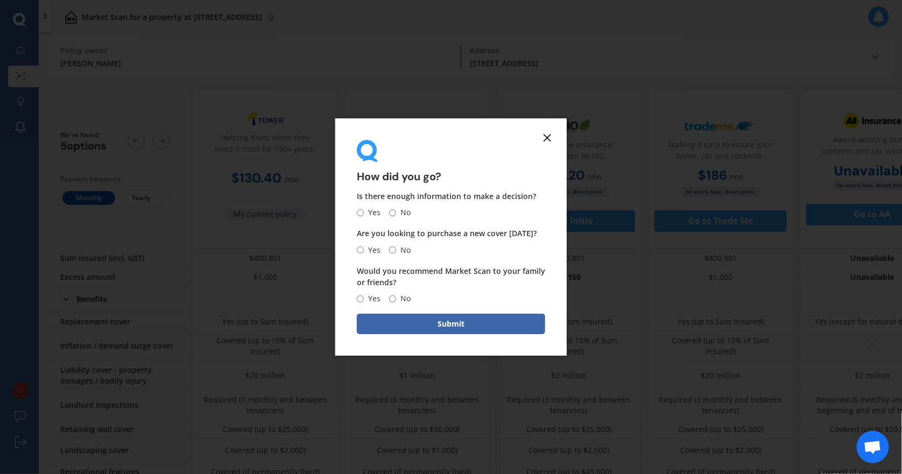
click at [547, 138] on icon at bounding box center [547, 137] width 13 height 13
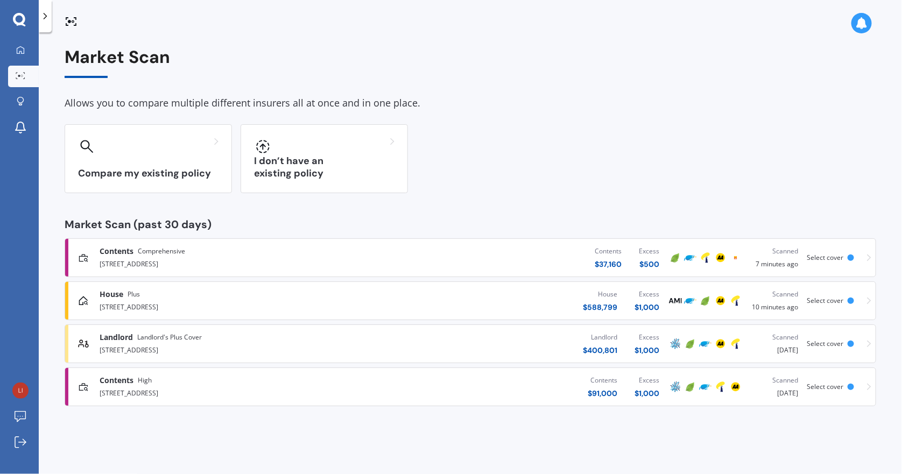
click at [121, 379] on span "Contents" at bounding box center [117, 380] width 34 height 11
